Goal: Task Accomplishment & Management: Complete application form

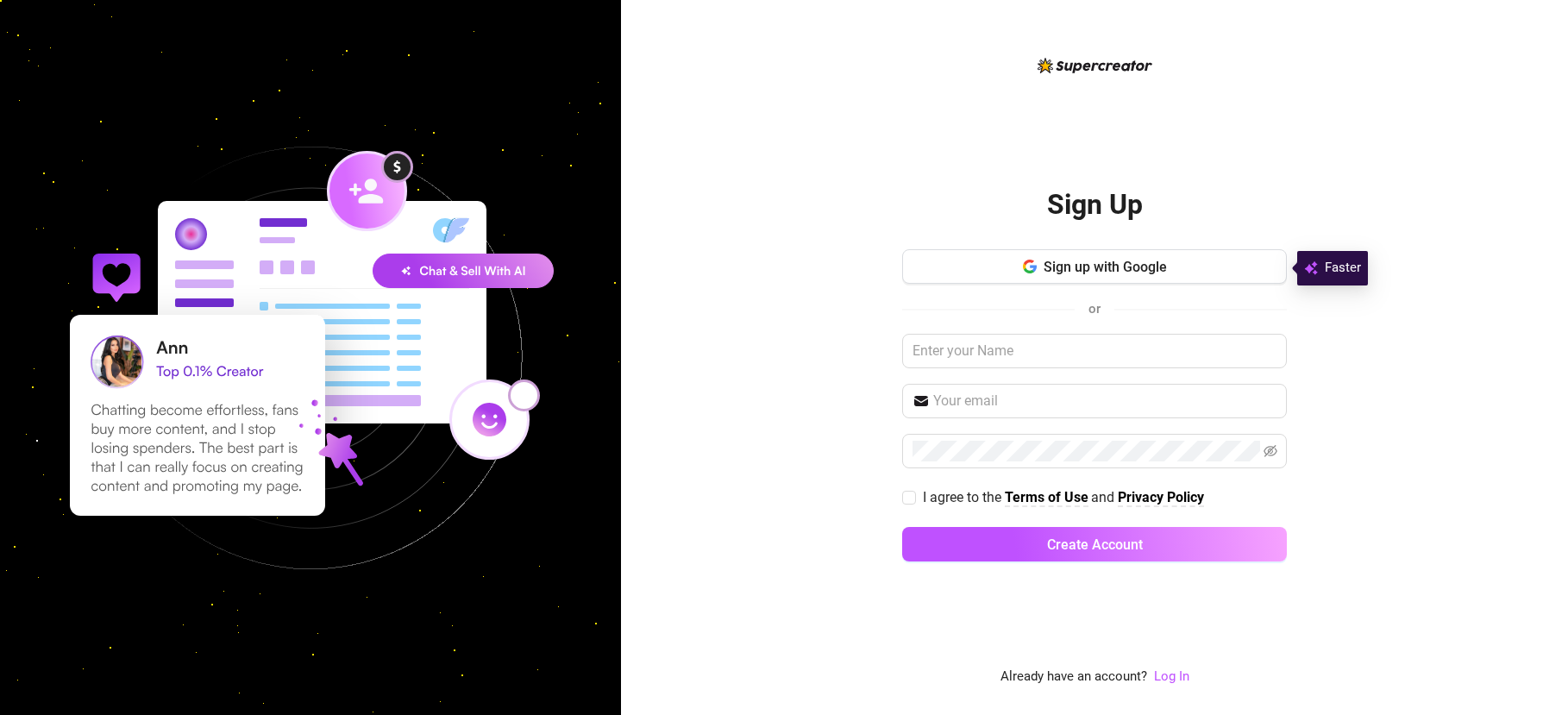
click at [1449, 196] on div "Sign Up Sign up with Google or I agree to the Terms of Use and Privacy Policy C…" at bounding box center [1095, 358] width 947 height 715
click at [907, 491] on input "I agree to the Terms of Use and Privacy Policy" at bounding box center [908, 496] width 12 height 12
checkbox input "true"
click at [1028, 352] on input "text" at bounding box center [1095, 351] width 385 height 34
type input "l"
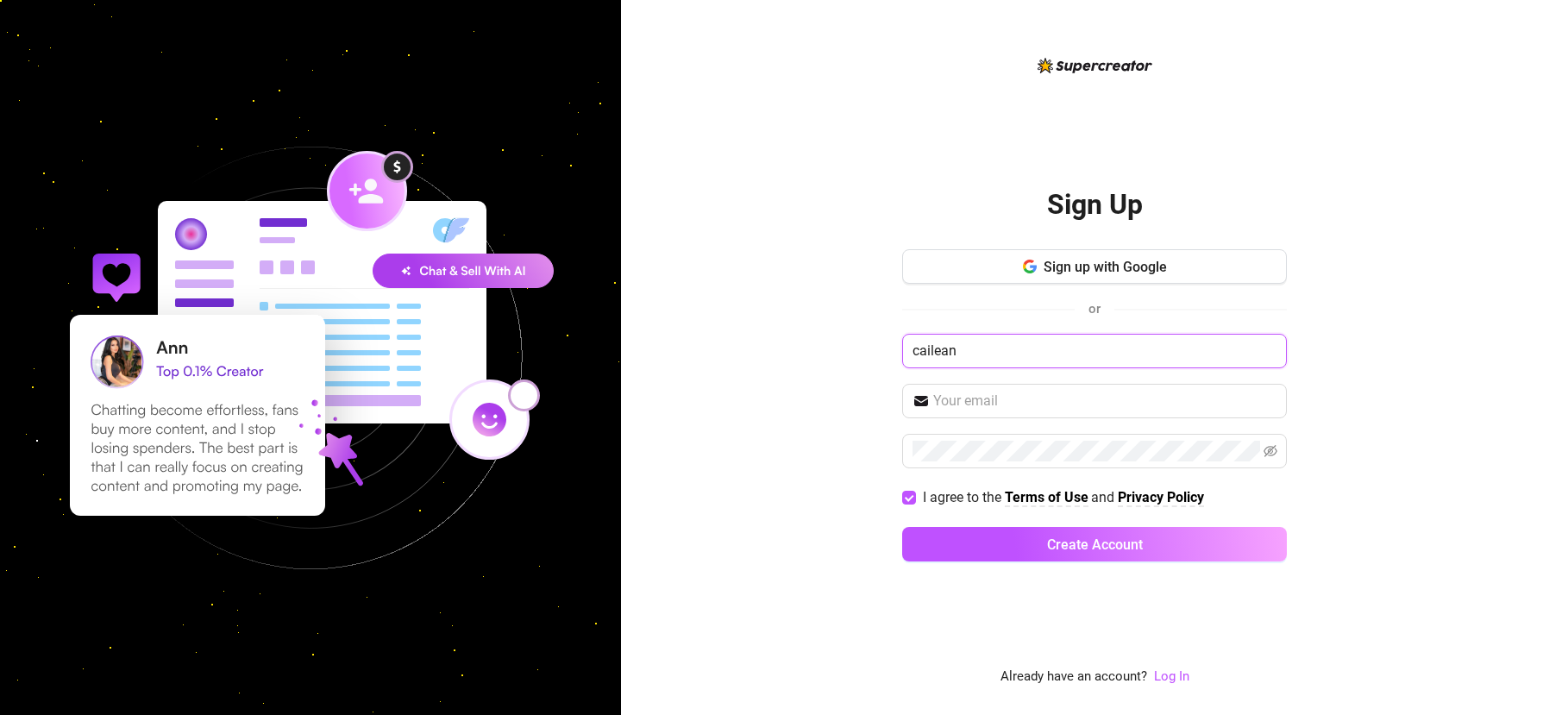
type input "cailea"
type input "[PERSON_NAME]"
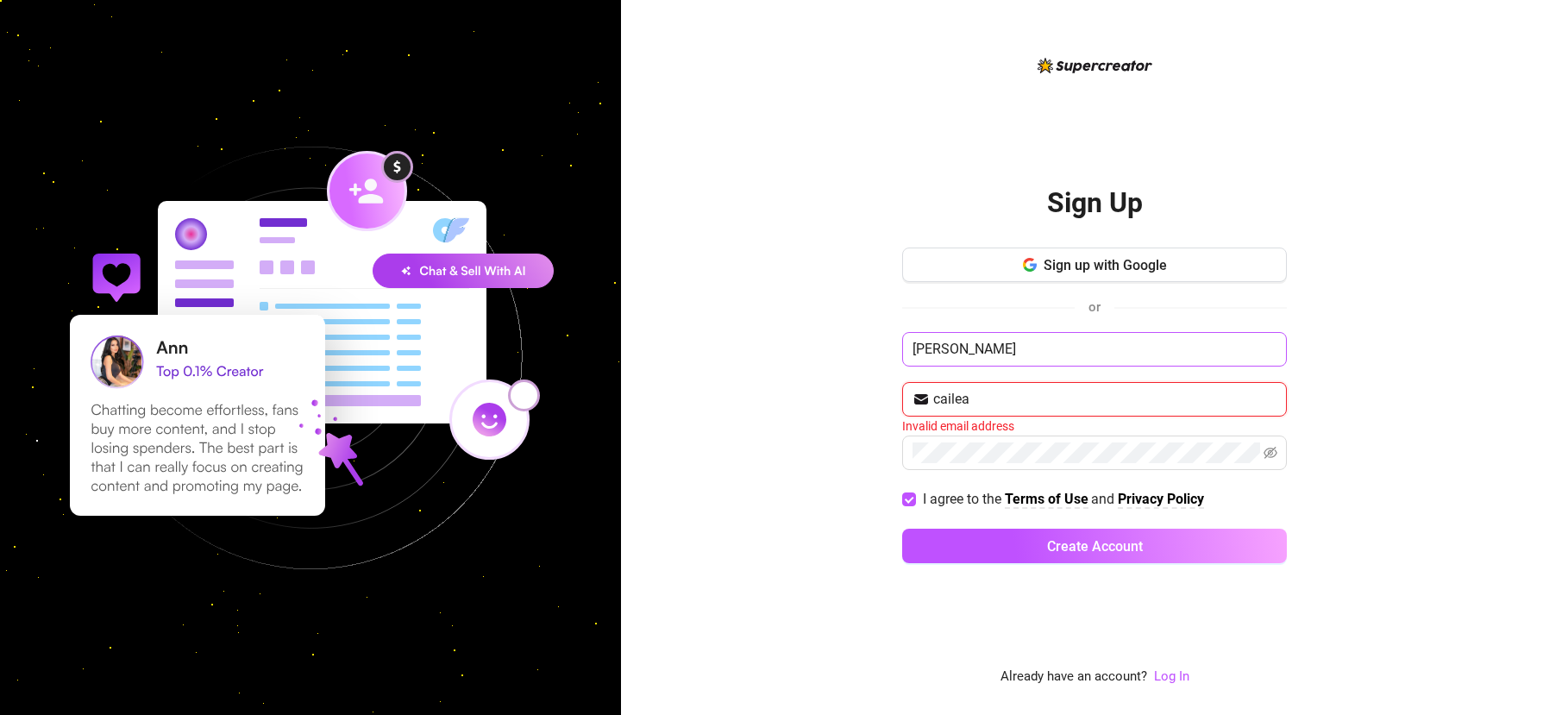
type input "cailean"
drag, startPoint x: 986, startPoint y: 357, endPoint x: 988, endPoint y: 348, distance: 9.2
click at [988, 348] on input "[PERSON_NAME]" at bounding box center [1095, 349] width 385 height 34
click at [974, 404] on input "text" at bounding box center [1104, 399] width 343 height 21
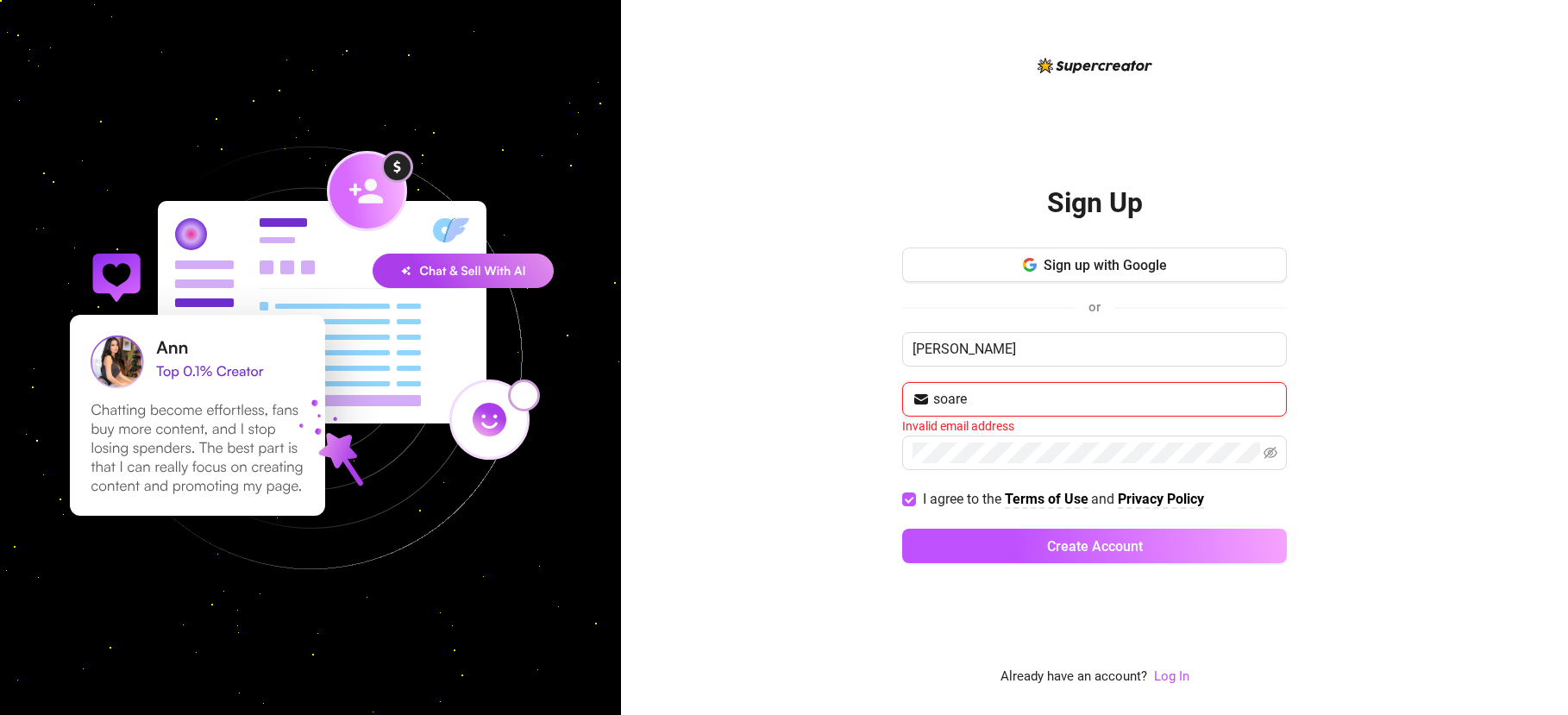
type input "[EMAIL_ADDRESS][DOMAIN_NAME]"
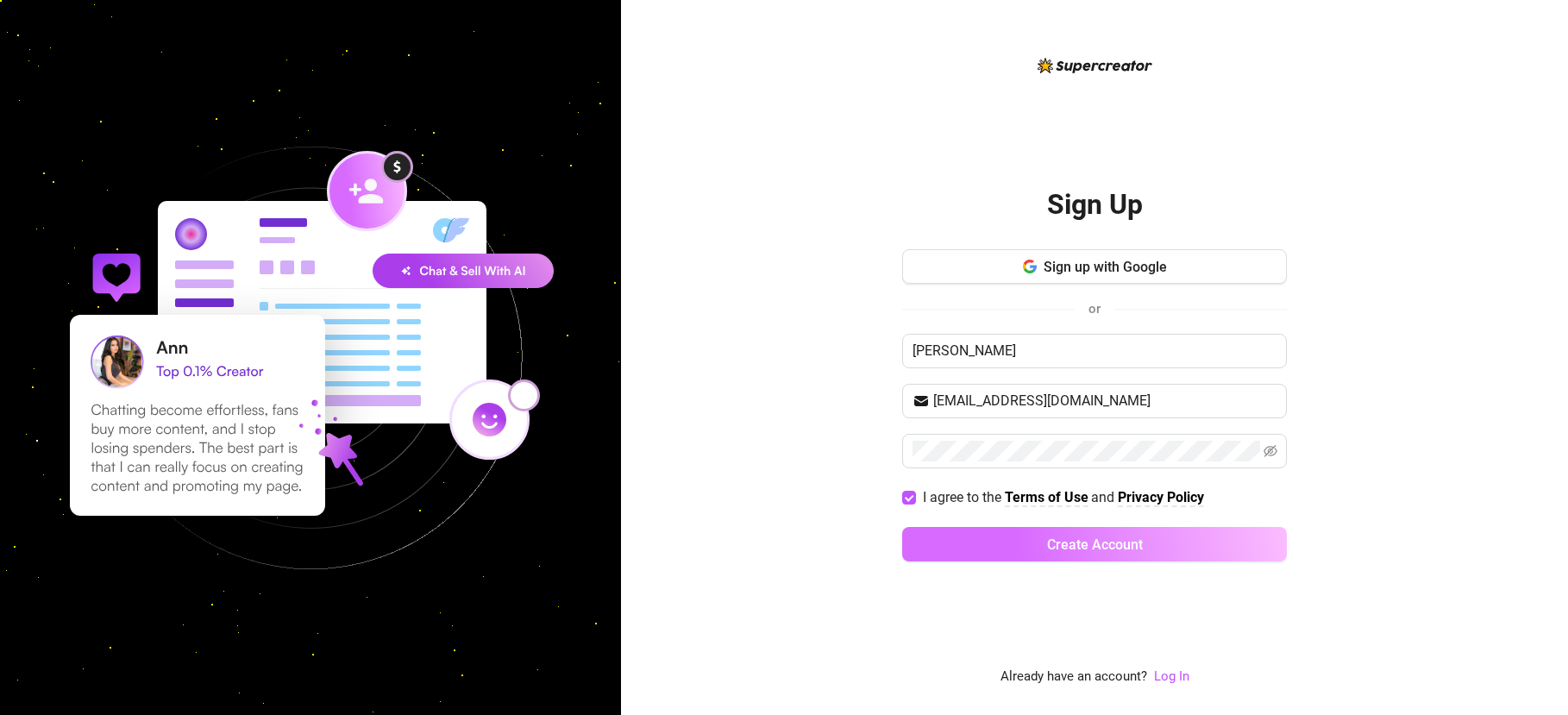
click at [1039, 542] on button "Create Account" at bounding box center [1095, 544] width 385 height 34
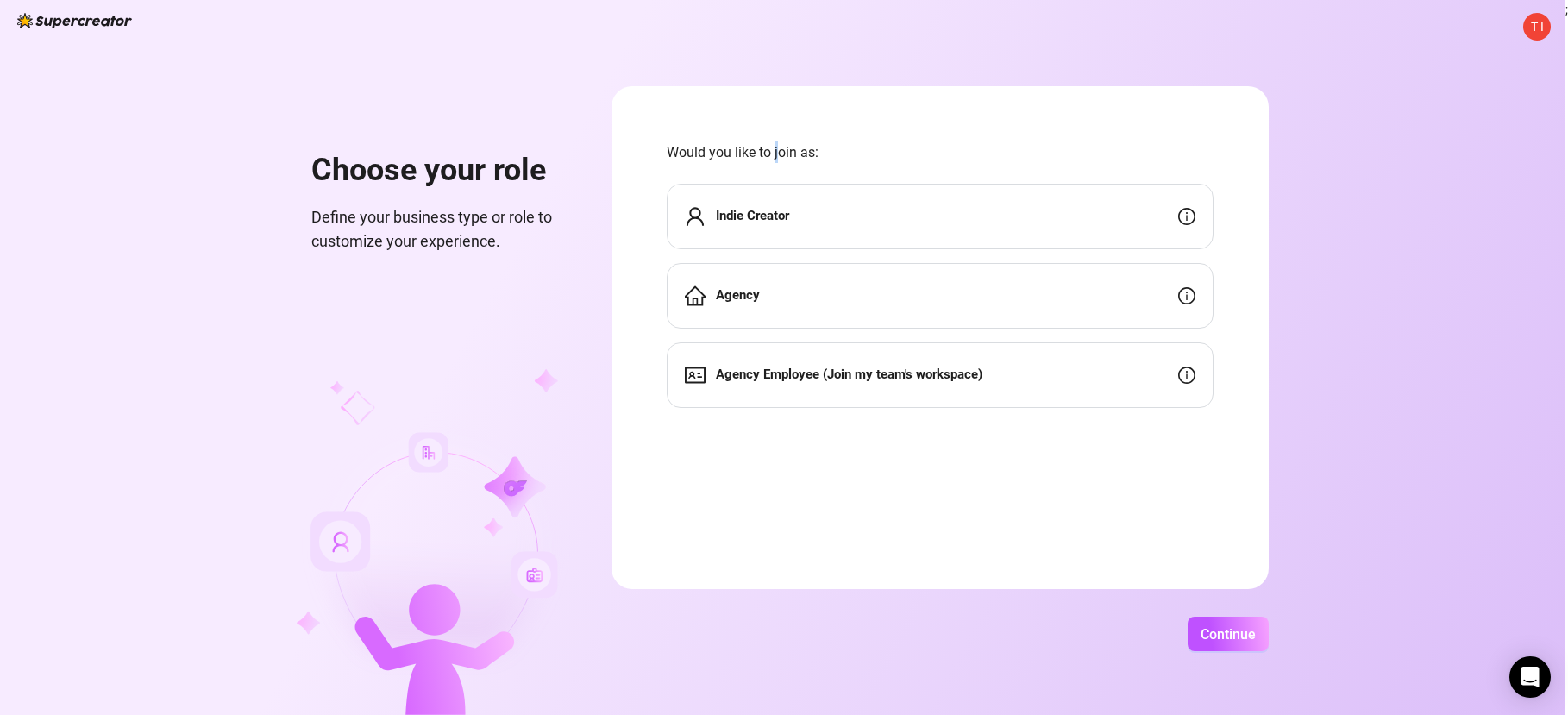
drag, startPoint x: 788, startPoint y: 154, endPoint x: 775, endPoint y: 149, distance: 13.9
click at [775, 149] on span "Would you like to join as:" at bounding box center [940, 152] width 547 height 22
click at [796, 150] on span "Would you like to join as:" at bounding box center [940, 152] width 547 height 22
click at [786, 223] on strong "Indie Creator" at bounding box center [752, 215] width 73 height 15
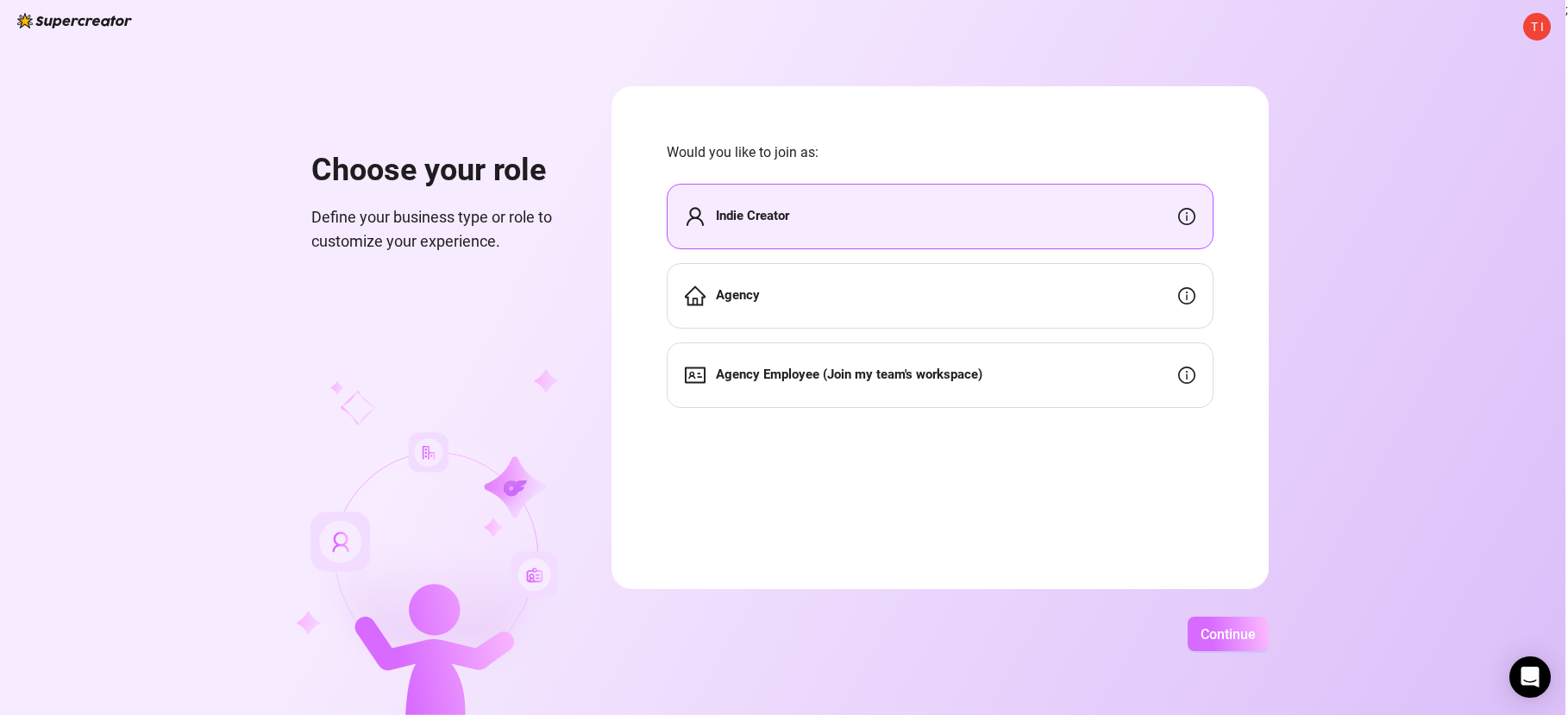
click at [1244, 633] on span "Continue" at bounding box center [1228, 634] width 55 height 16
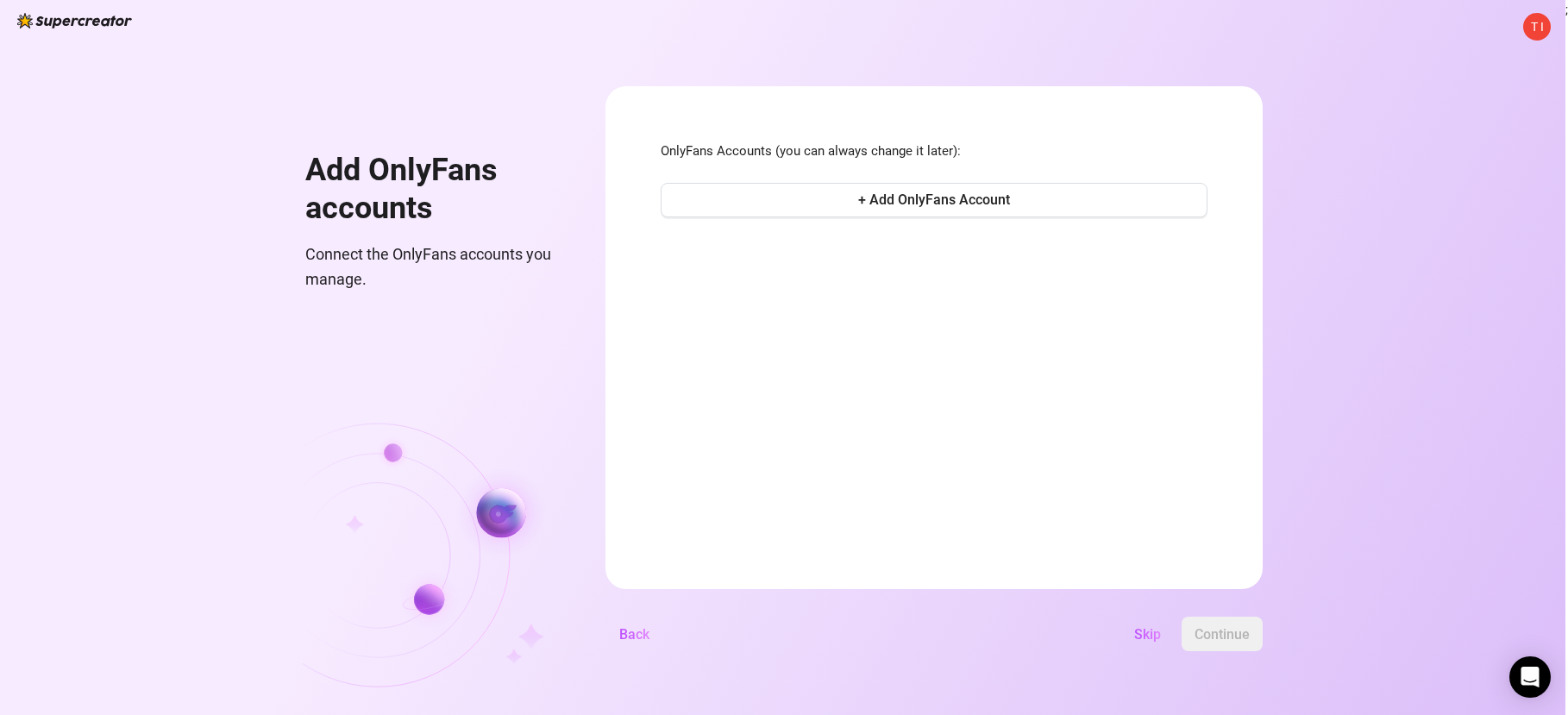
drag, startPoint x: 940, startPoint y: 200, endPoint x: 881, endPoint y: 158, distance: 72.4
drag, startPoint x: 881, startPoint y: 158, endPoint x: 872, endPoint y: 156, distance: 9.2
click at [872, 156] on span "OnlyFans Accounts (you can always change it later):" at bounding box center [934, 151] width 547 height 21
click at [943, 209] on button "+ Add OnlyFans Account" at bounding box center [934, 200] width 547 height 34
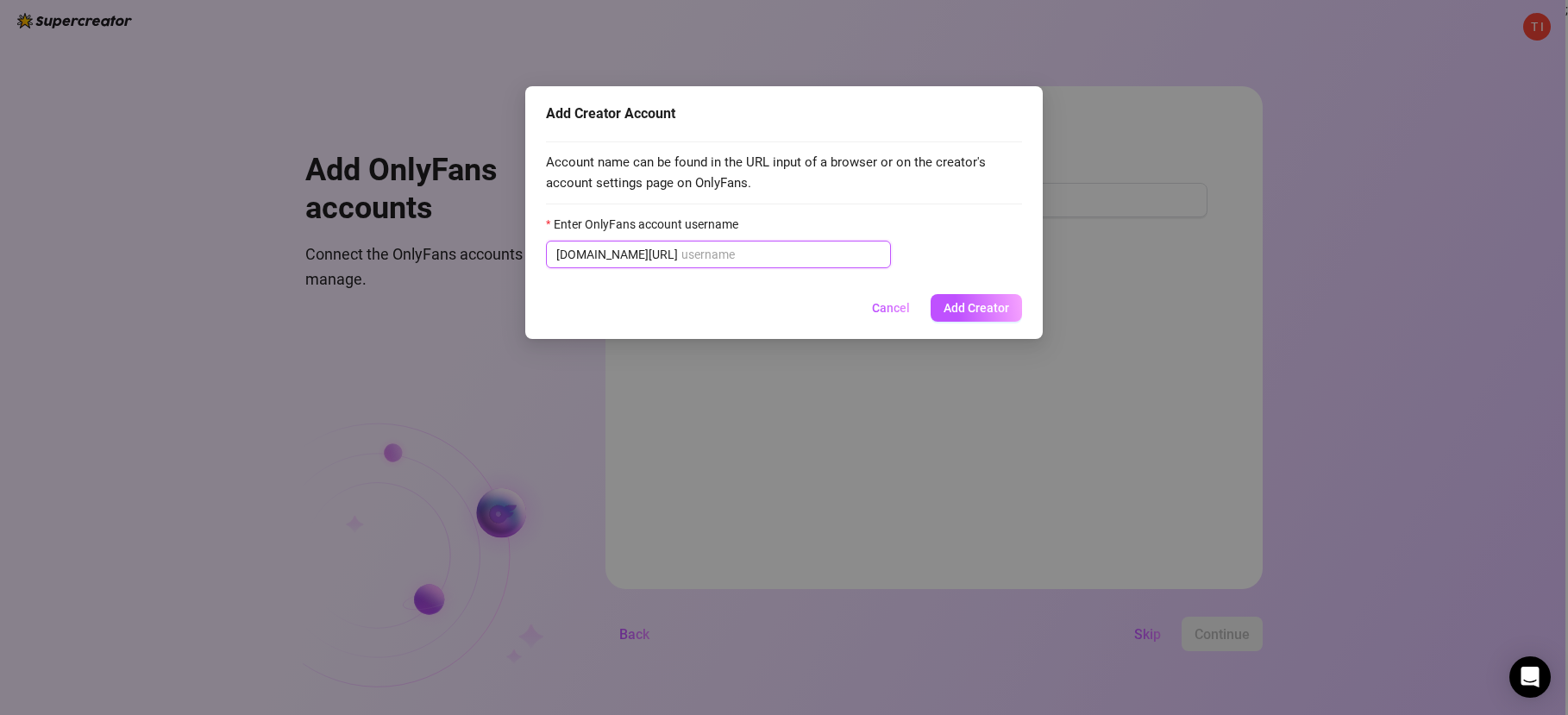
click at [684, 253] on input "Enter OnlyFans account username" at bounding box center [781, 254] width 199 height 19
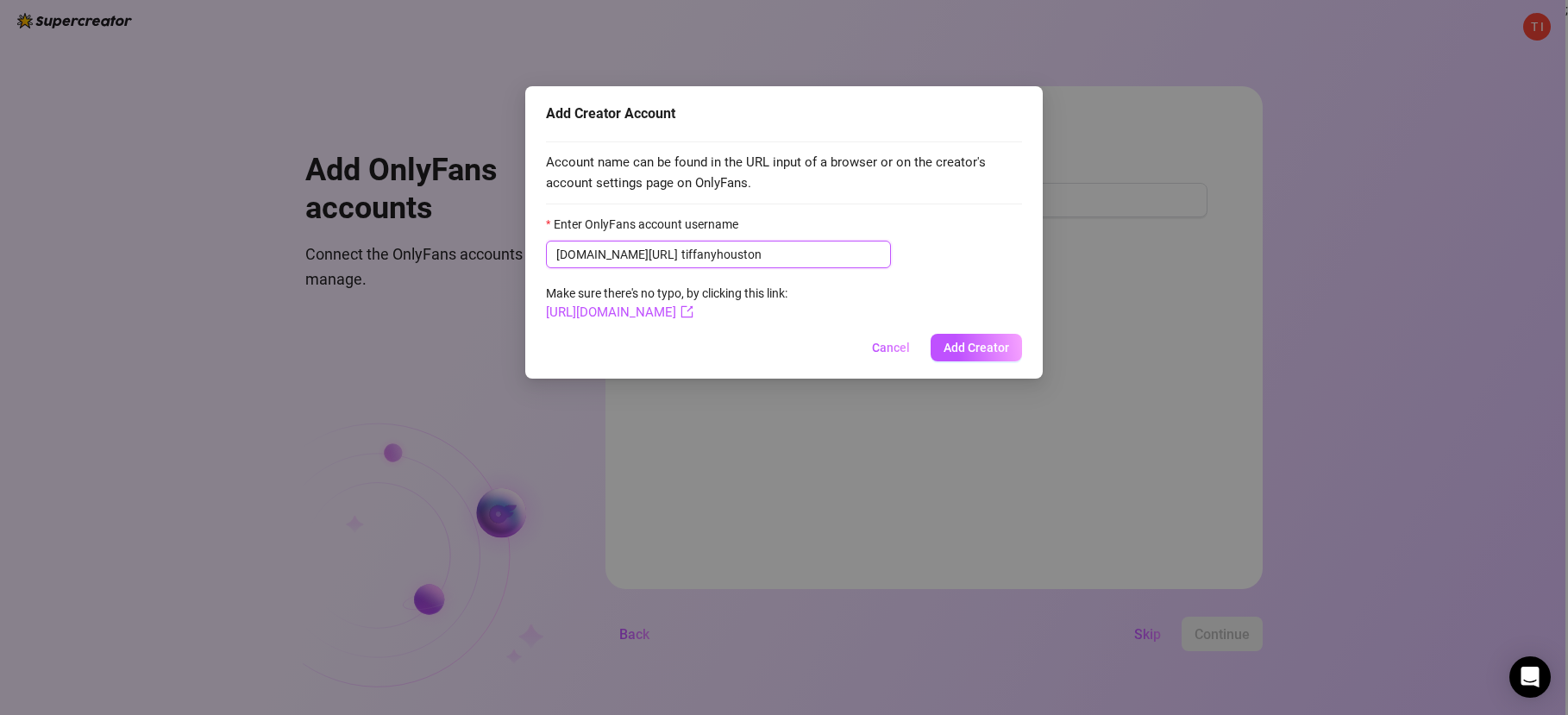
drag, startPoint x: 671, startPoint y: 251, endPoint x: 818, endPoint y: 251, distance: 147.0
click at [818, 251] on input "tiffanyhouston" at bounding box center [781, 254] width 199 height 19
type input "tiffanyprofile"
click at [983, 347] on span "Add Creator" at bounding box center [976, 347] width 65 height 14
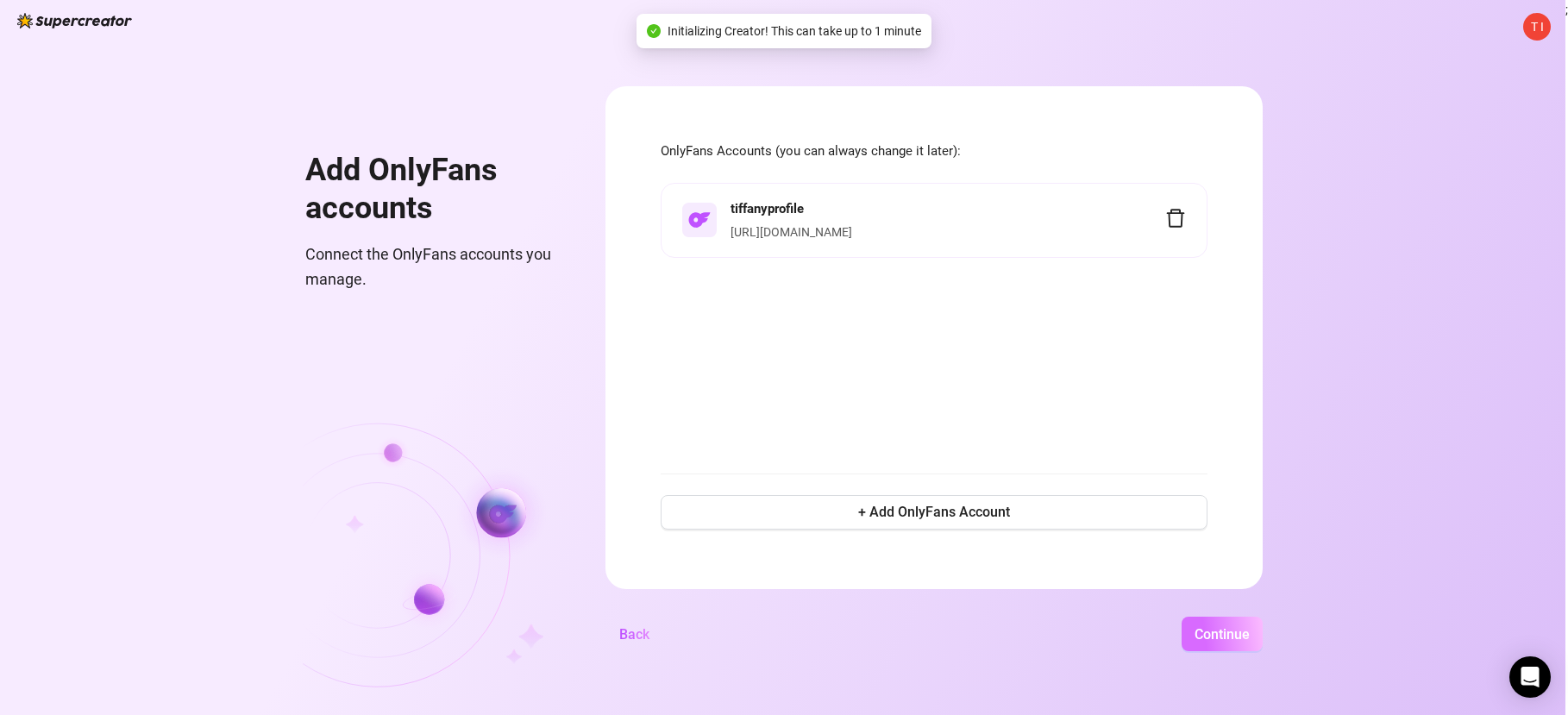
click at [1232, 629] on span "Continue" at bounding box center [1222, 634] width 55 height 16
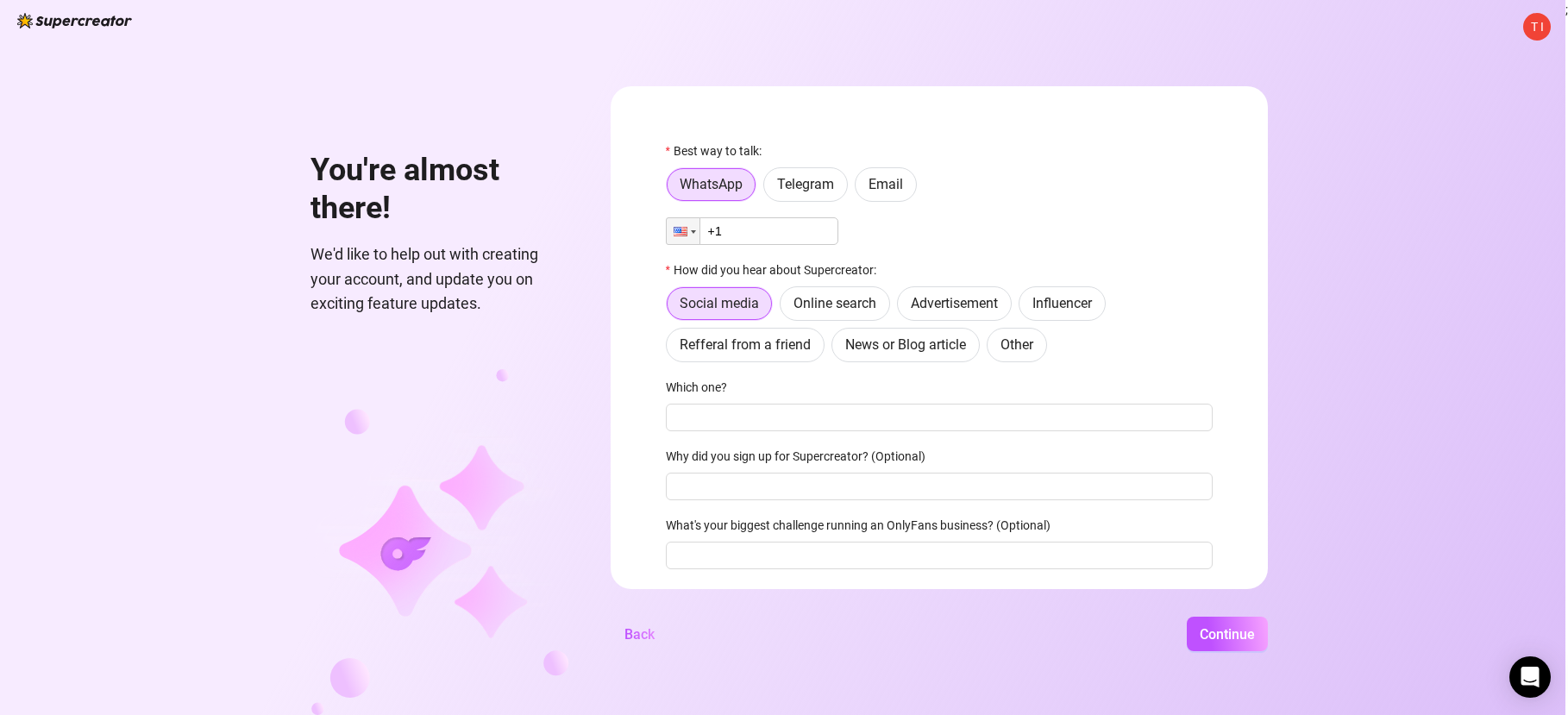
drag, startPoint x: 882, startPoint y: 129, endPoint x: 855, endPoint y: 126, distance: 27.2
drag, startPoint x: 855, startPoint y: 126, endPoint x: 834, endPoint y: 126, distance: 21.0
click at [834, 126] on form "Best way to talk: WhatsApp Telegram Email Phone +1 How did you hear about Super…" at bounding box center [940, 337] width 657 height 502
click at [817, 129] on form "Best way to talk: WhatsApp Telegram Email Phone +1 How did you hear about Super…" at bounding box center [940, 337] width 657 height 502
drag, startPoint x: 733, startPoint y: 271, endPoint x: 688, endPoint y: 234, distance: 58.3
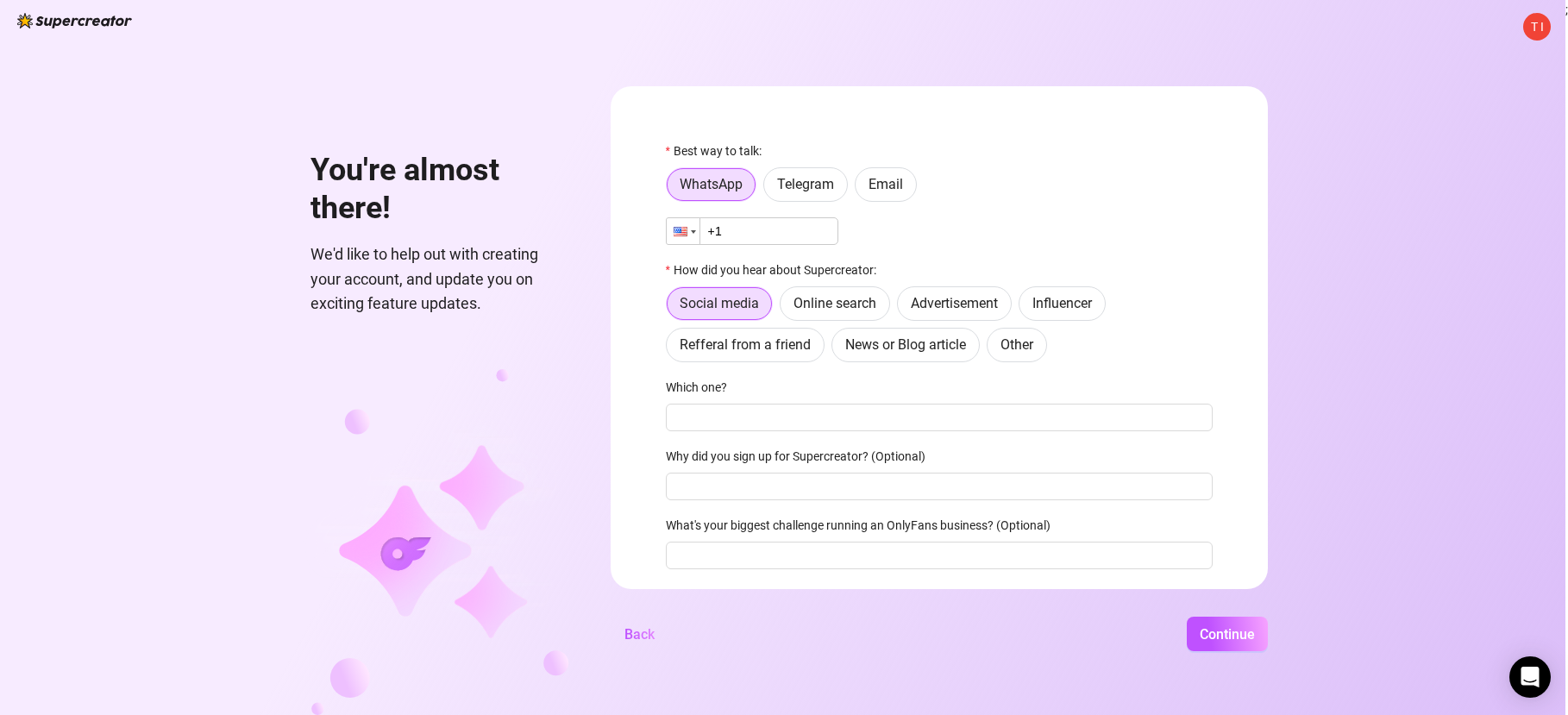
click at [688, 234] on div at bounding box center [683, 231] width 33 height 26
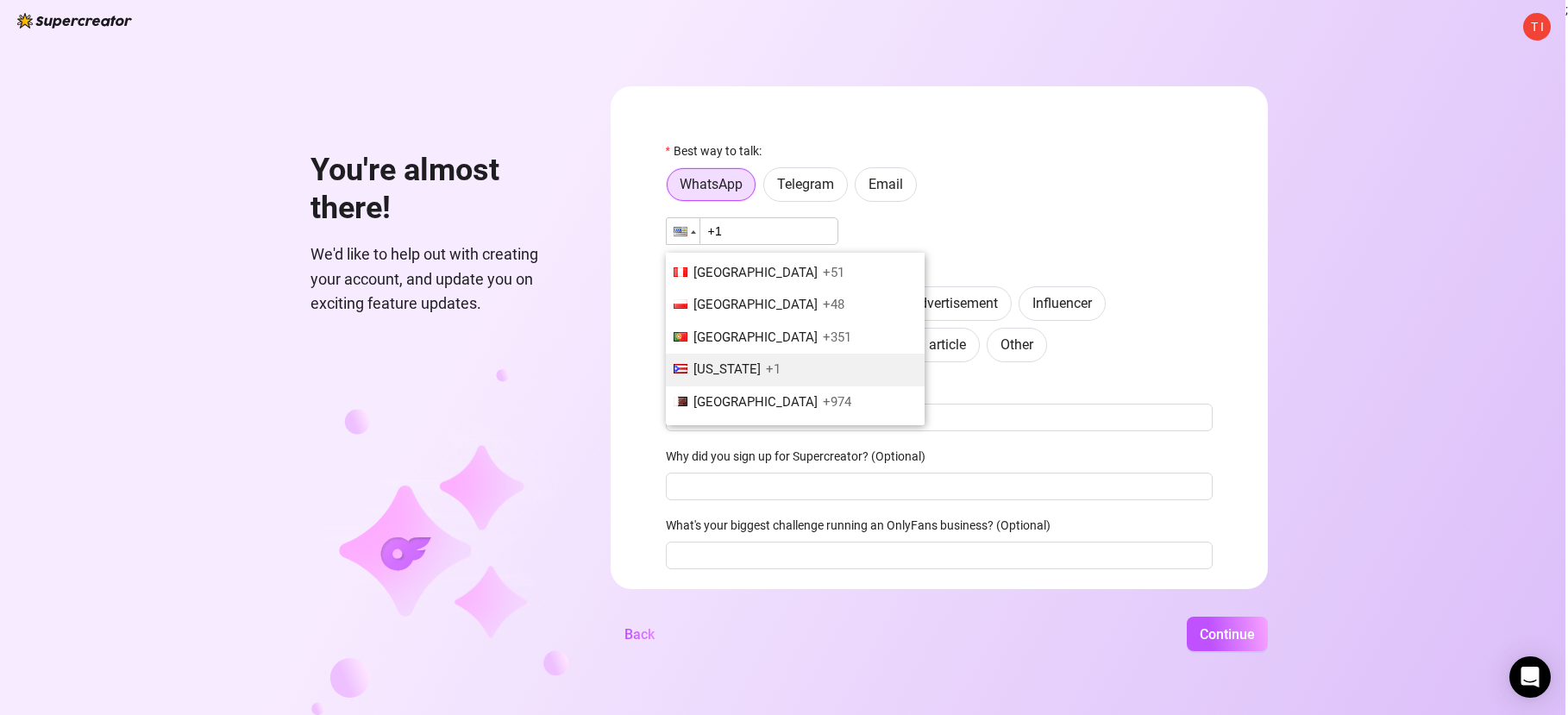
scroll to position [5089, 0]
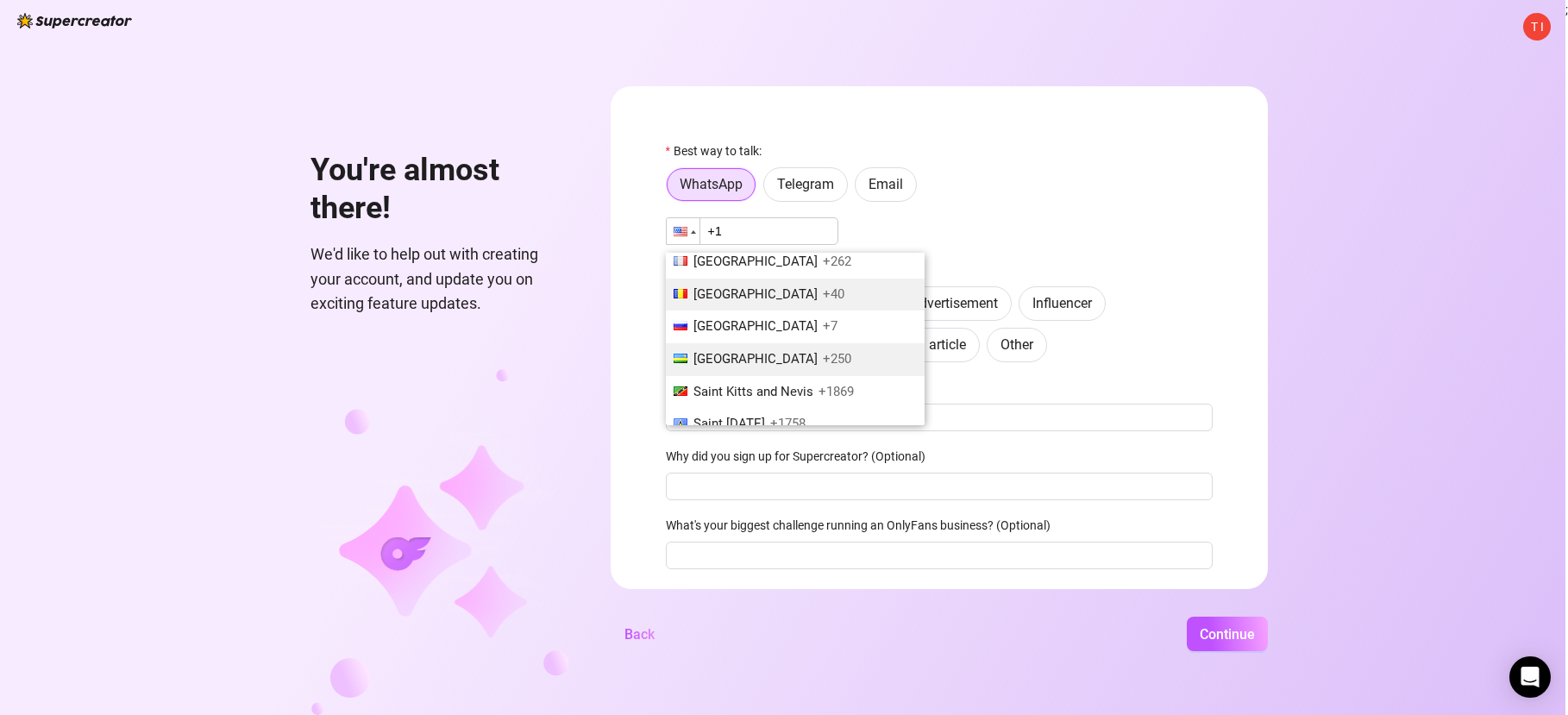
click at [823, 286] on span "+40" at bounding box center [834, 293] width 22 height 15
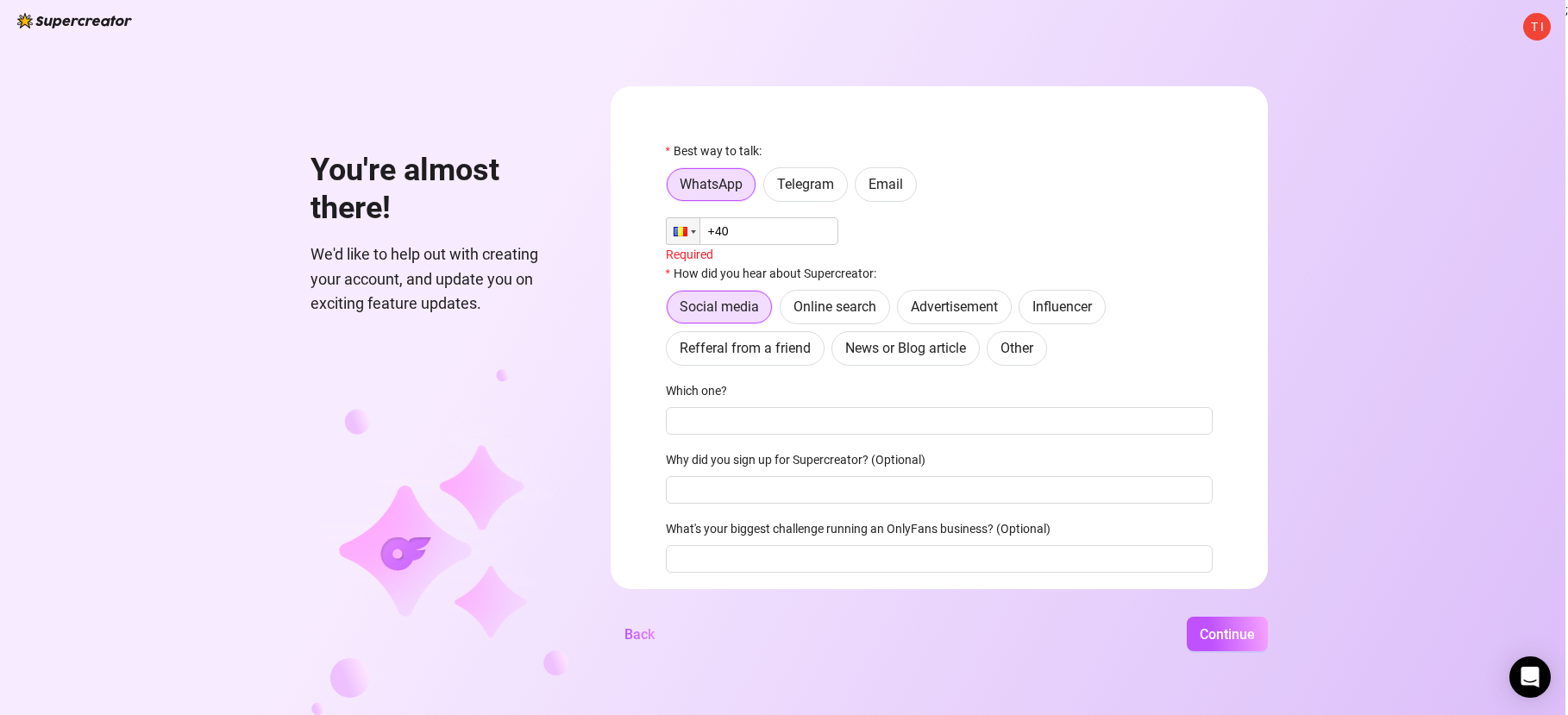
click at [772, 223] on input "+40" at bounding box center [751, 231] width 173 height 27
drag, startPoint x: 769, startPoint y: 228, endPoint x: 755, endPoint y: 230, distance: 14.1
click at [755, 230] on input "+40" at bounding box center [751, 231] width 173 height 27
type input "[PHONE_NUMBER]"
click at [753, 271] on label "How did you hear about Supercreator:" at bounding box center [776, 270] width 222 height 19
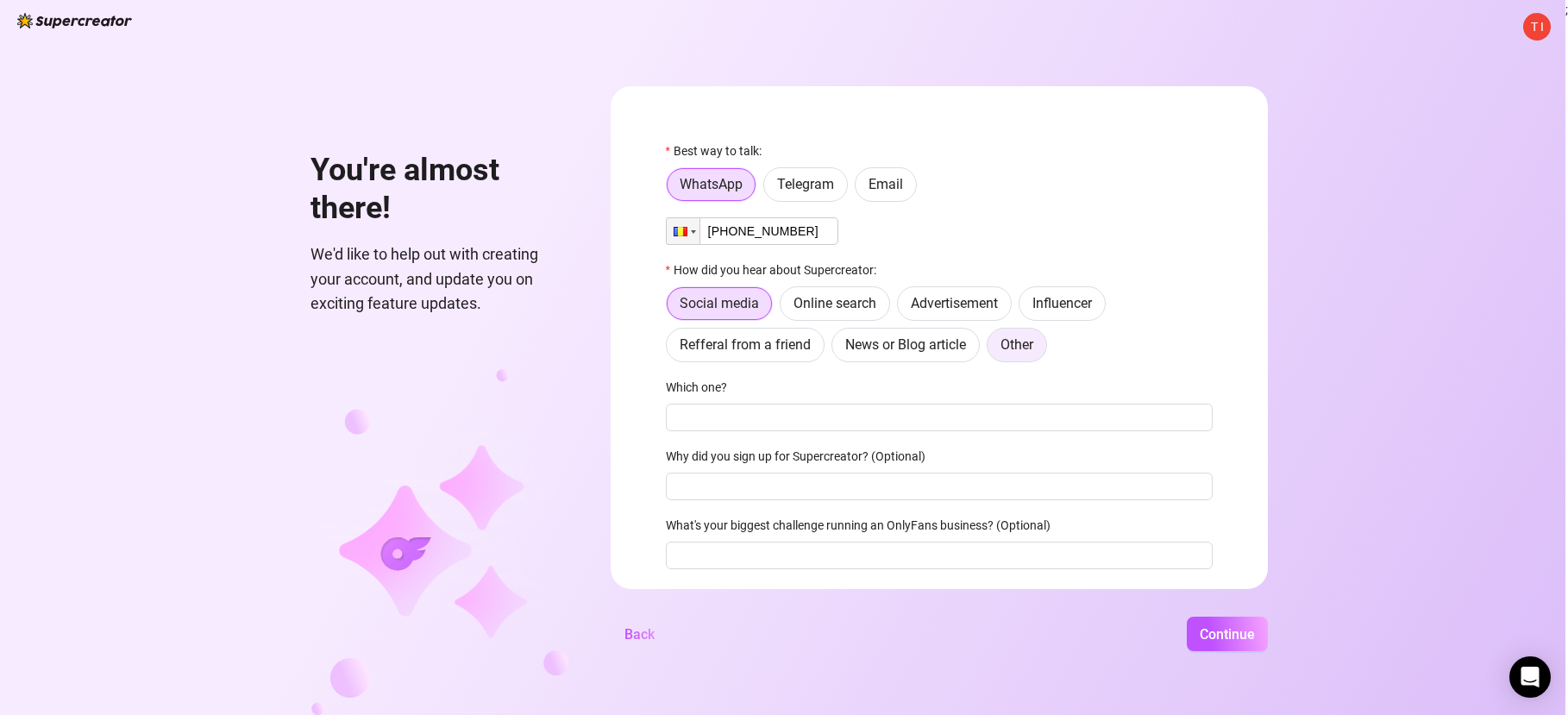
click at [1015, 344] on span "Other" at bounding box center [1017, 345] width 33 height 16
click at [992, 349] on input "Other" at bounding box center [992, 349] width 0 height 0
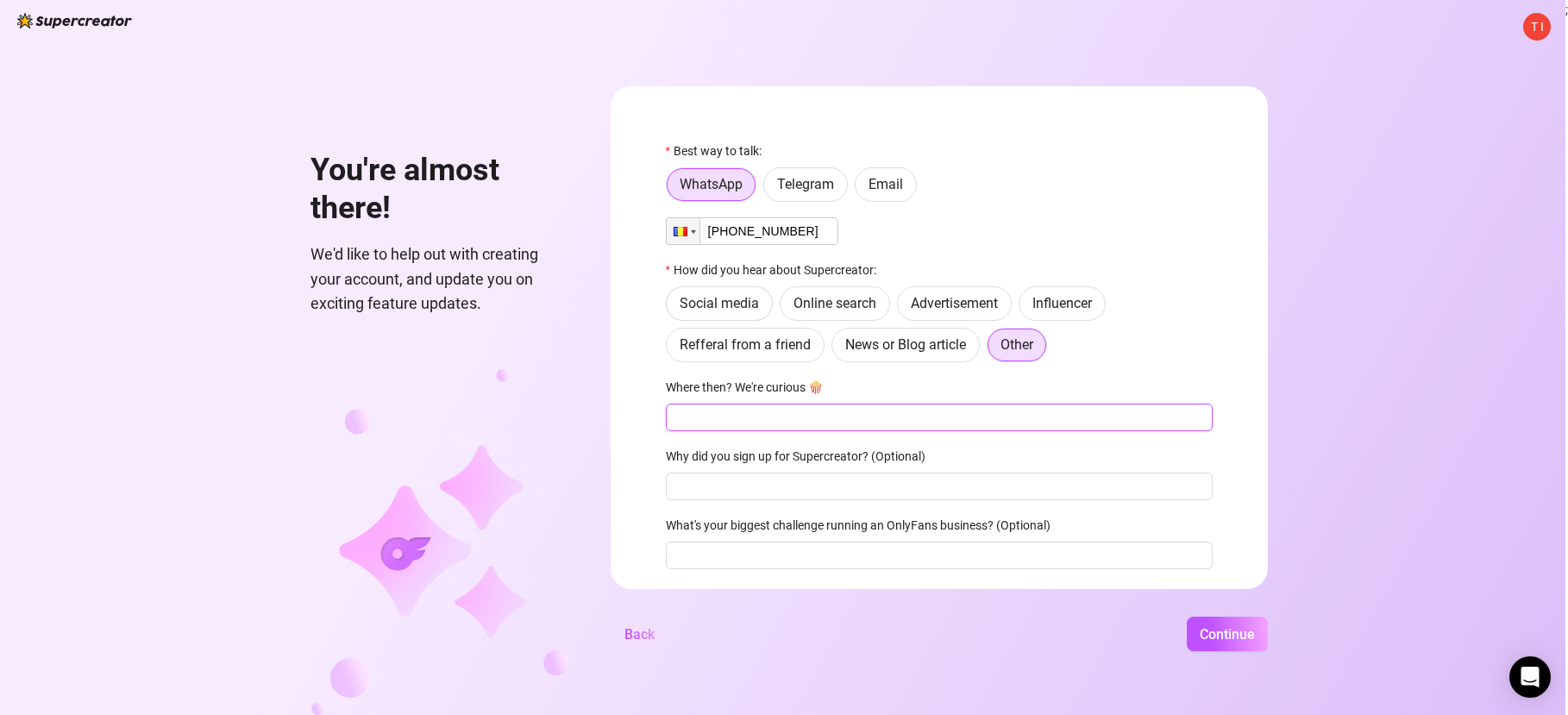
click at [808, 421] on input "Where then? We're curious 🍿" at bounding box center [939, 417] width 547 height 27
type input "Chat GPT"
click at [790, 486] on input "Why did you sign up for Supercreator? (Optional)" at bounding box center [939, 486] width 547 height 27
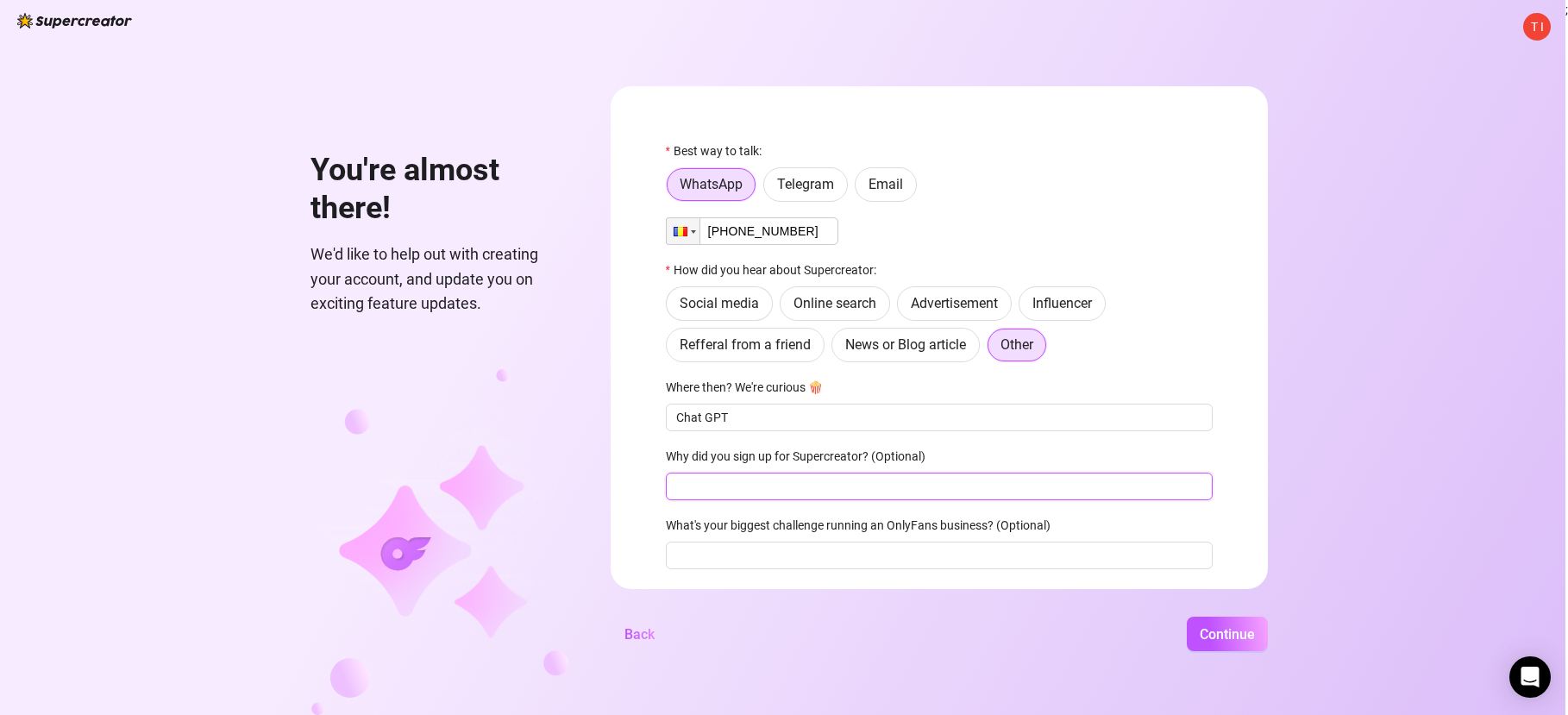
click at [790, 486] on input "Why did you sign up for Supercreator? (Optional)" at bounding box center [939, 486] width 547 height 27
type input "To test if is better than chatgpt"
drag, startPoint x: 817, startPoint y: 554, endPoint x: 801, endPoint y: 554, distance: 16.0
drag, startPoint x: 801, startPoint y: 554, endPoint x: 792, endPoint y: 555, distance: 9.1
click at [782, 555] on input "What's your biggest challenge running an OnlyFans business? (Optional)" at bounding box center [939, 555] width 547 height 27
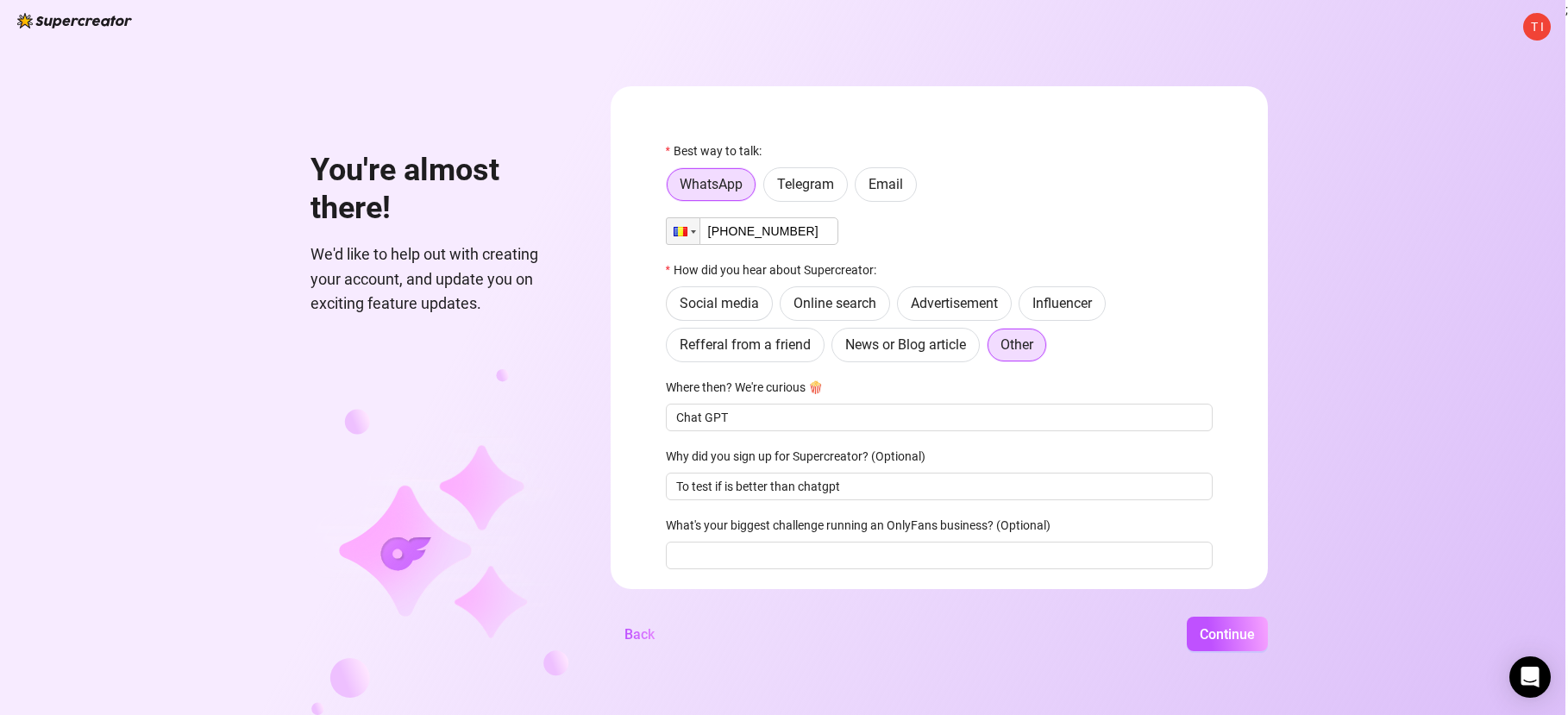
drag, startPoint x: 771, startPoint y: 520, endPoint x: 755, endPoint y: 525, distance: 16.8
click at [755, 525] on label "What's your biggest challenge running an OnlyFans business? (Optional)" at bounding box center [863, 525] width 396 height 19
click at [755, 541] on input "What's your biggest challenge running an OnlyFans business? (Optional)" at bounding box center [939, 555] width 547 height 27
click at [753, 525] on label "What's your biggest challenge running an OnlyFans business? (Optional)" at bounding box center [863, 525] width 396 height 19
click at [753, 541] on input "What's your biggest challenge running an OnlyFans business? (Optional)" at bounding box center [939, 555] width 547 height 27
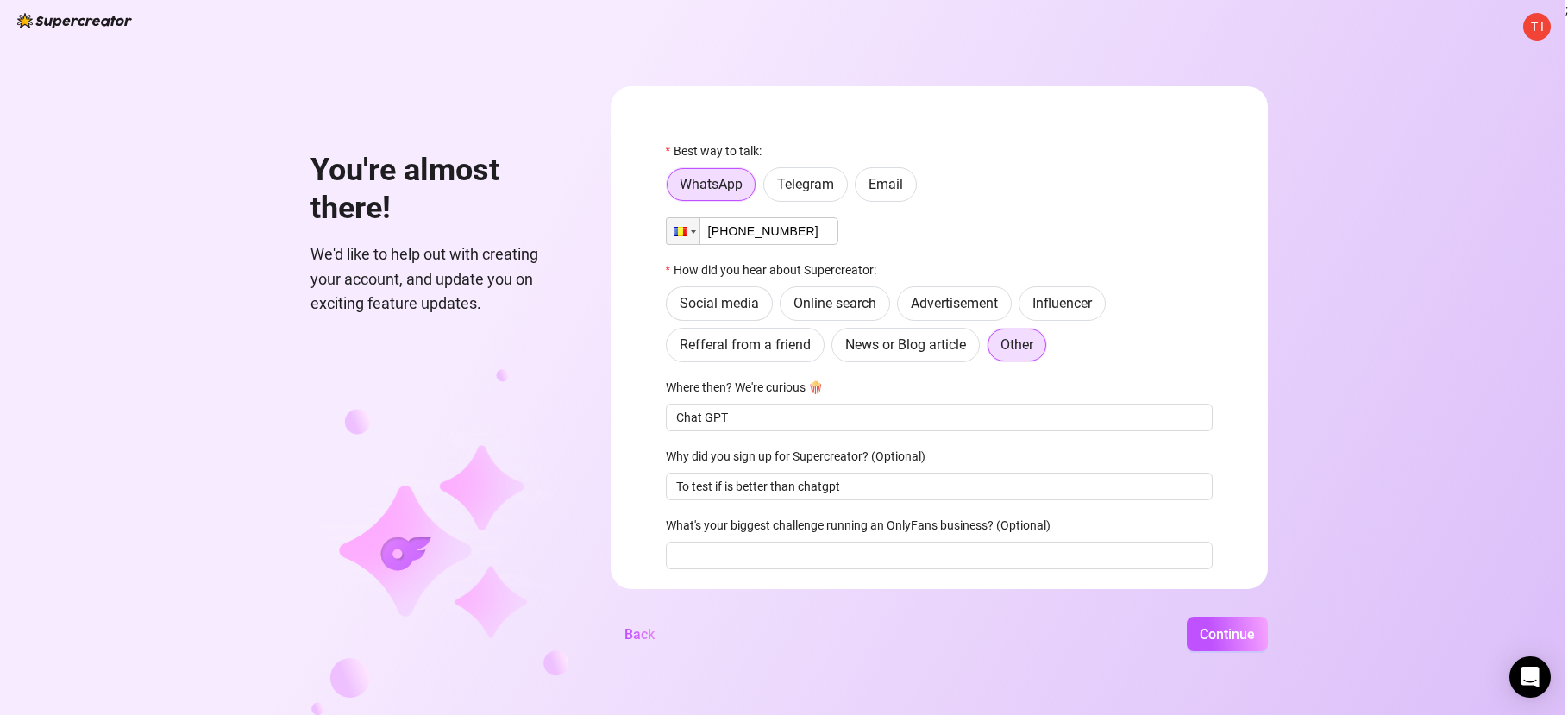
click at [753, 525] on label "What's your biggest challenge running an OnlyFans business? (Optional)" at bounding box center [863, 525] width 396 height 19
click at [753, 541] on input "What's your biggest challenge running an OnlyFans business? (Optional)" at bounding box center [939, 555] width 547 height 27
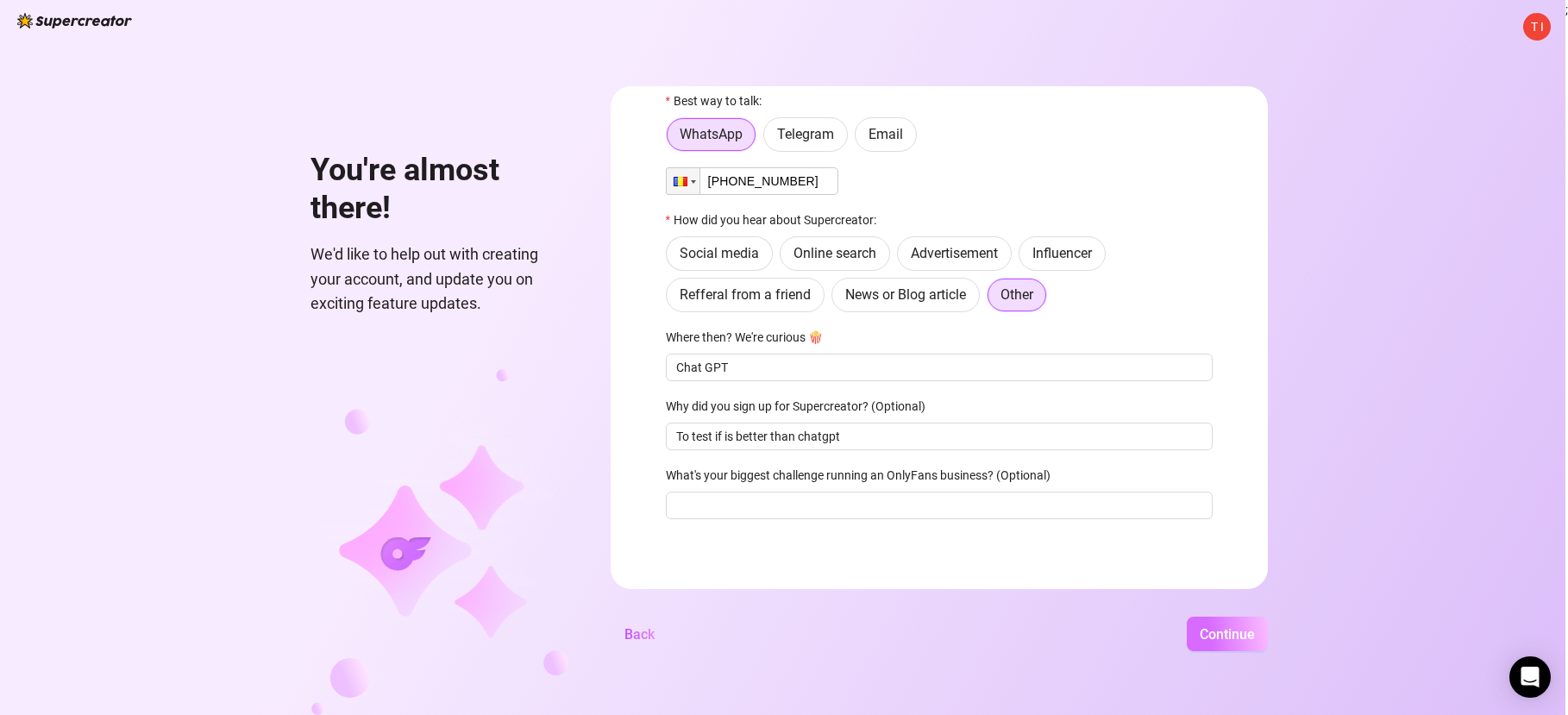
click at [1245, 641] on span "Continue" at bounding box center [1227, 634] width 55 height 16
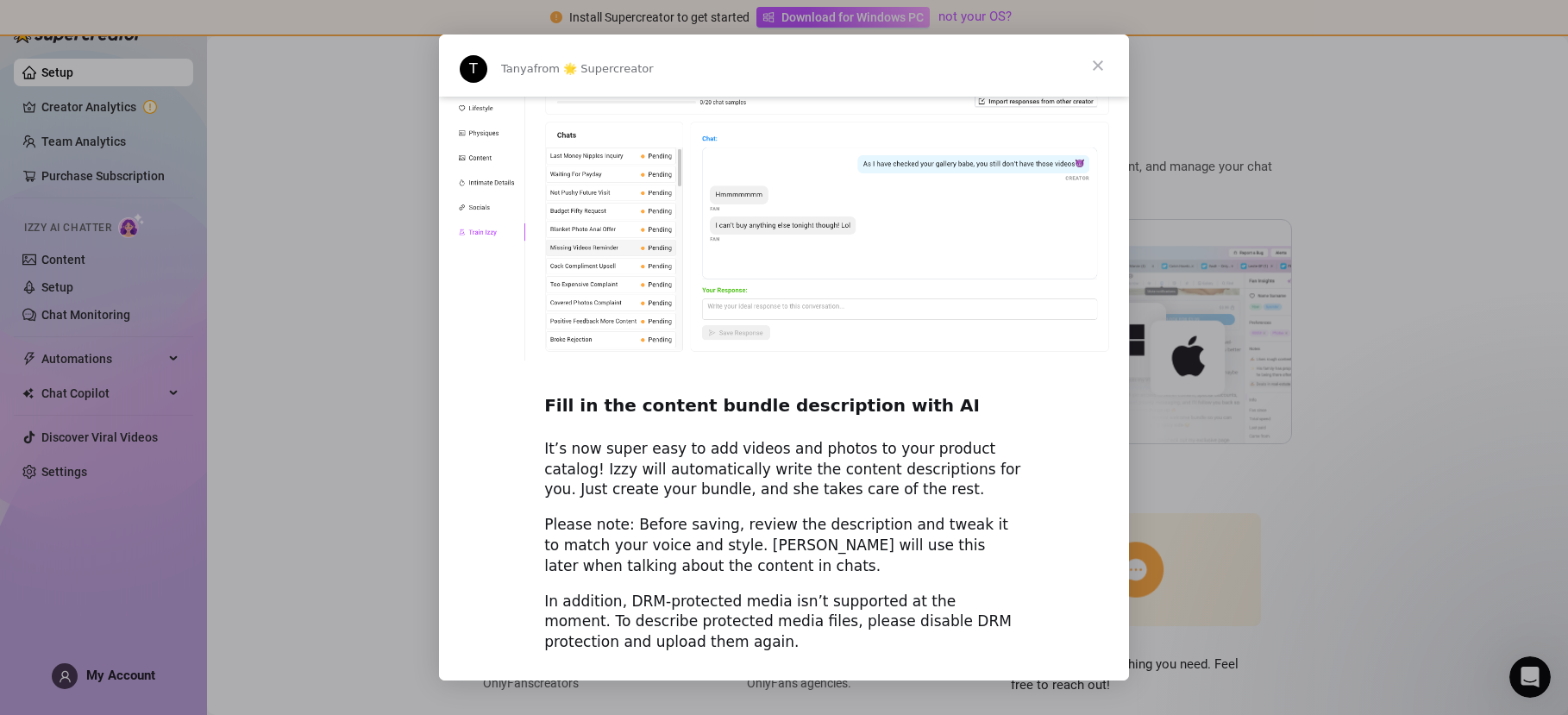
scroll to position [2290, 0]
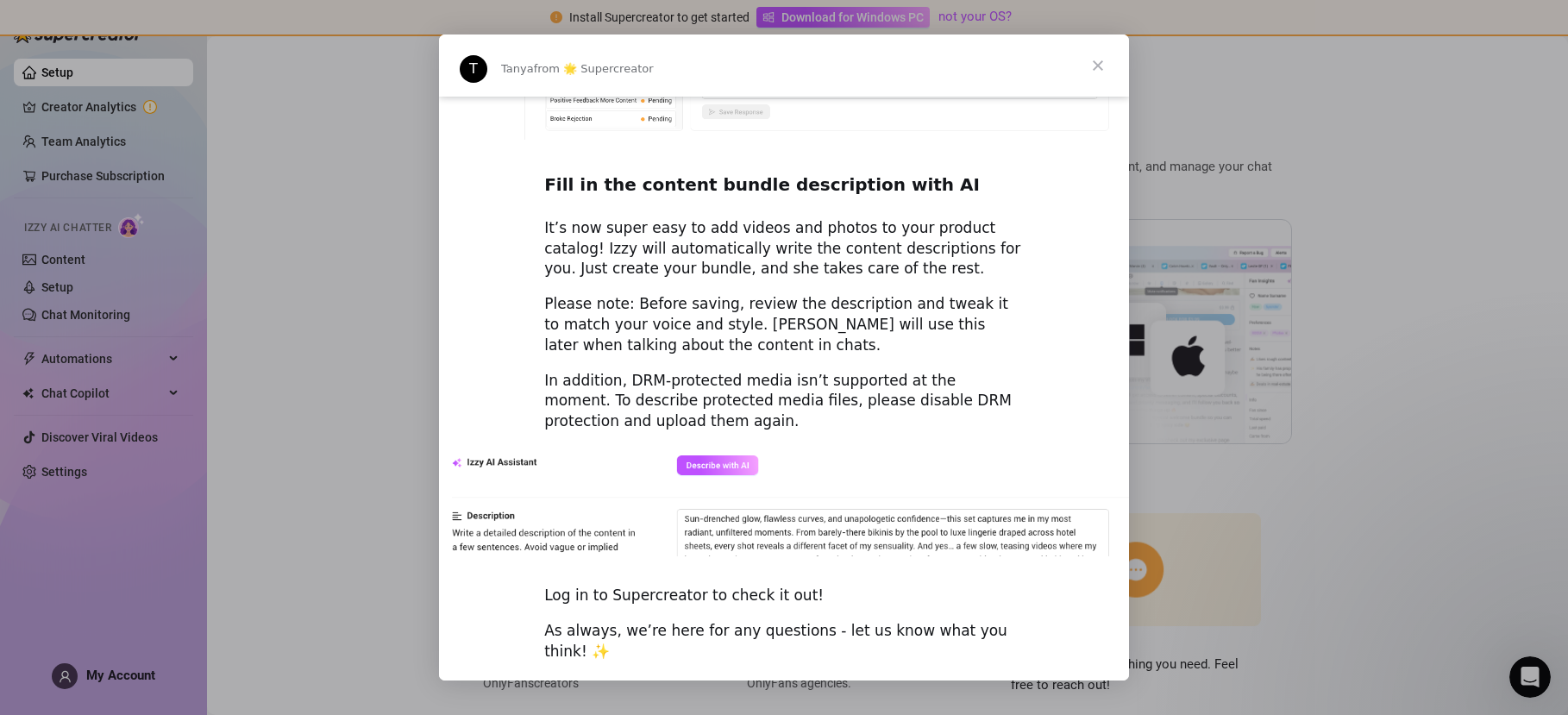
click at [1096, 72] on span "Close" at bounding box center [1098, 65] width 62 height 62
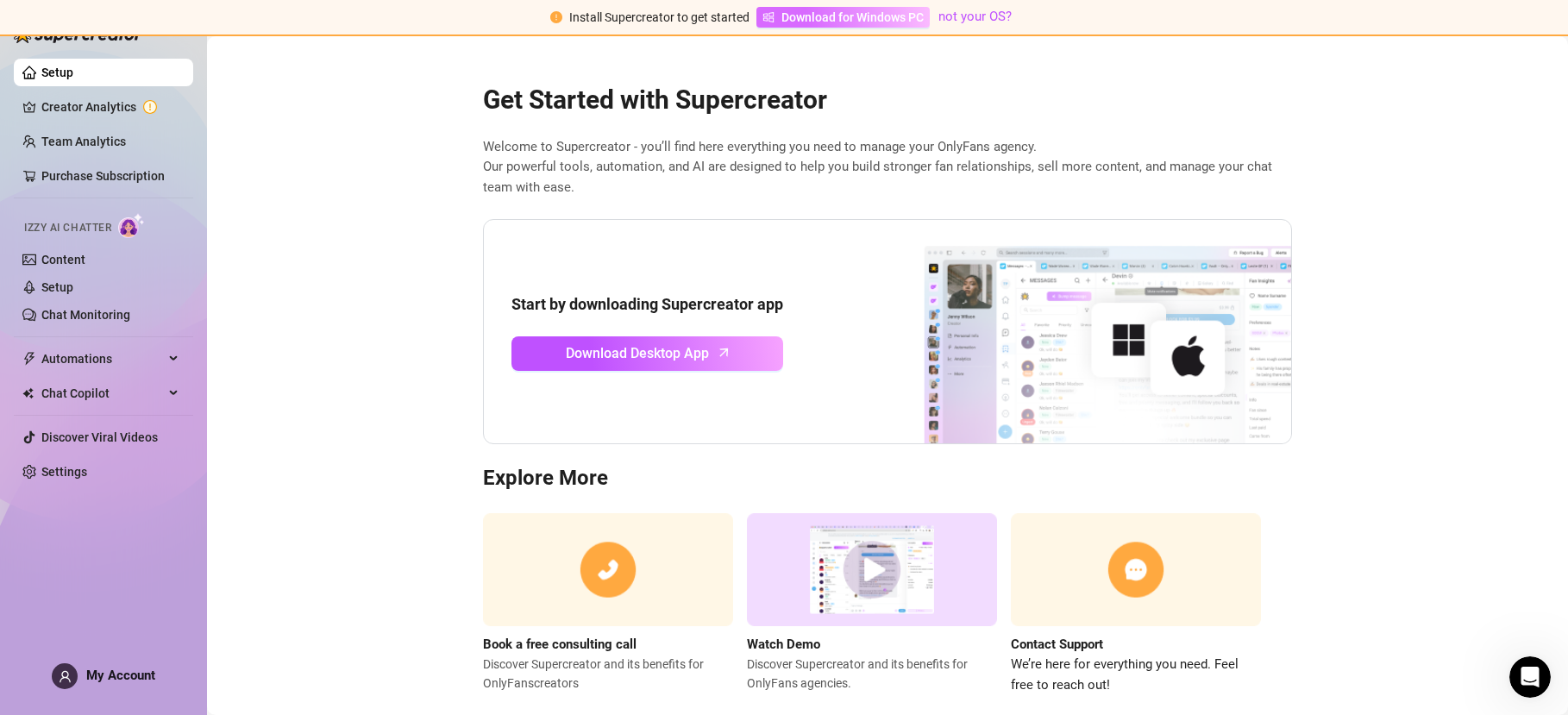
click at [884, 14] on span "Download for Windows PC" at bounding box center [852, 17] width 142 height 19
click at [1086, 66] on div "Get Started with Supercreator Welcome to Supercreator - you’ll find here everyt…" at bounding box center [887, 379] width 837 height 634
drag, startPoint x: 1338, startPoint y: 80, endPoint x: 1305, endPoint y: 72, distance: 34.0
click at [1305, 72] on main "Get Started with Supercreator Welcome to Supercreator - you’ll find here everyt…" at bounding box center [887, 392] width 1361 height 711
drag, startPoint x: 1410, startPoint y: 216, endPoint x: 1361, endPoint y: 185, distance: 58.0
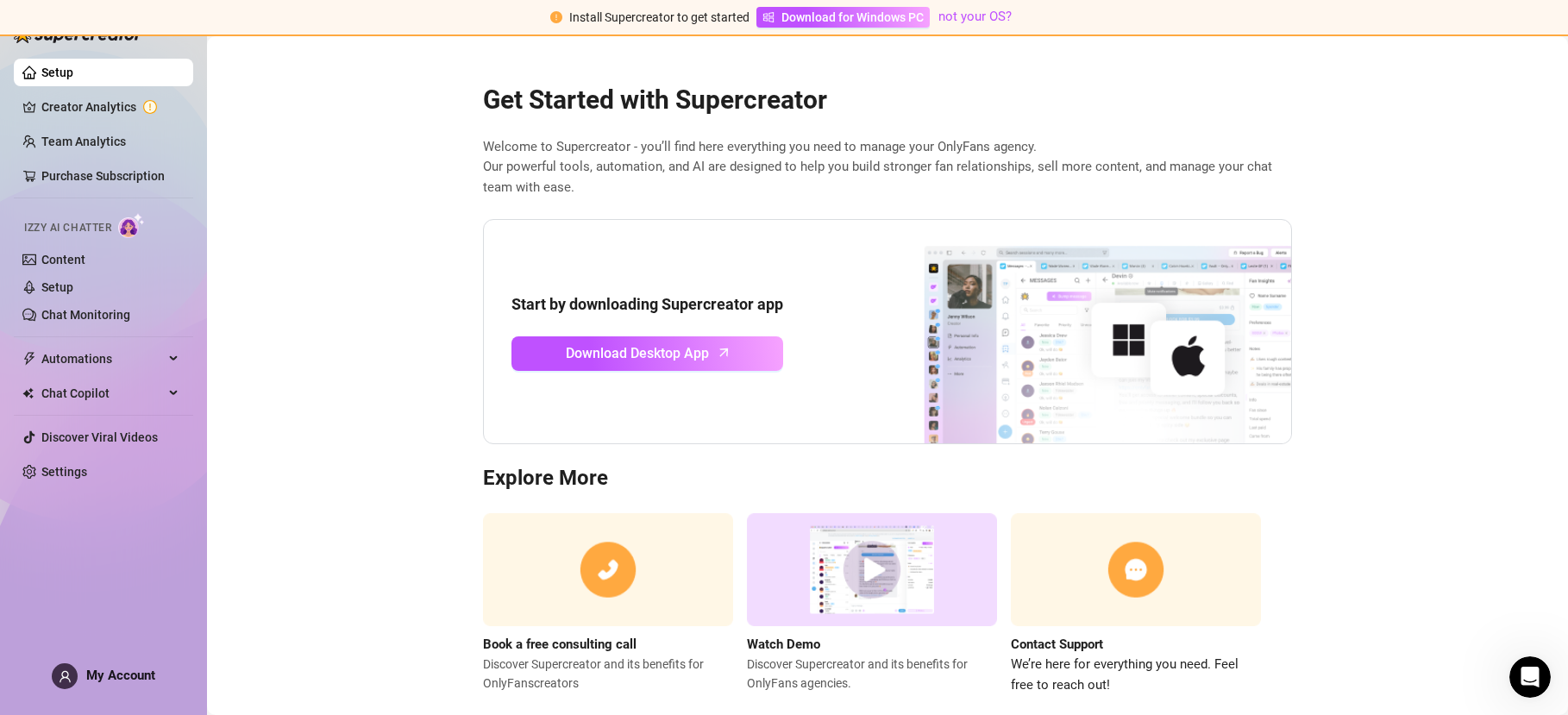
click at [1361, 185] on main "Get Started with Supercreator Welcome to Supercreator - you’ll find here everyt…" at bounding box center [887, 392] width 1361 height 711
click at [128, 224] on img at bounding box center [132, 225] width 27 height 25
click at [177, 386] on div "Chat Copilot" at bounding box center [103, 393] width 179 height 27
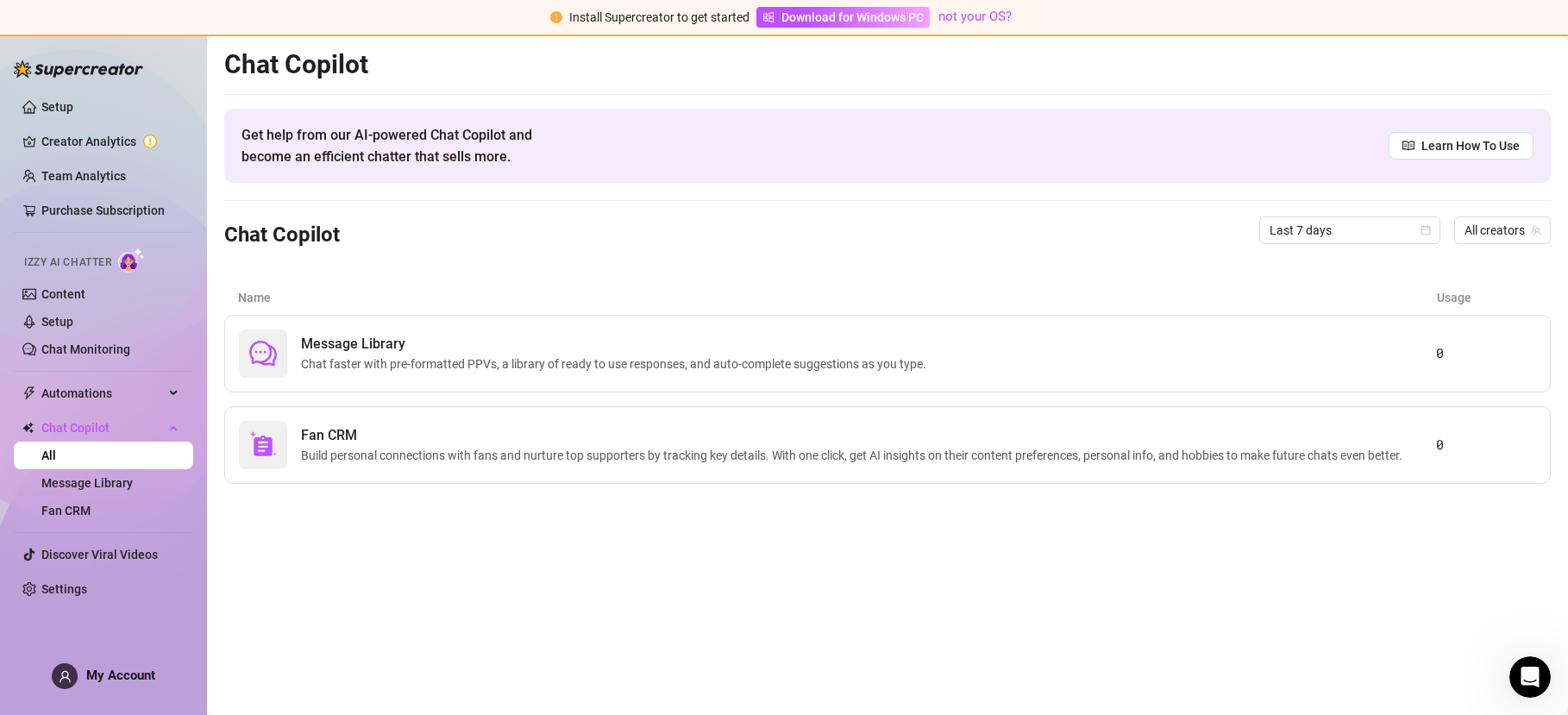
drag, startPoint x: 531, startPoint y: 242, endPoint x: 507, endPoint y: 226, distance: 28.8
click at [502, 226] on div "Chat Copilot Last 7 days All creators" at bounding box center [887, 230] width 1326 height 59
drag, startPoint x: 597, startPoint y: 211, endPoint x: 587, endPoint y: 212, distance: 10.0
click at [587, 212] on div "Chat Copilot Last 7 days All creators" at bounding box center [887, 230] width 1326 height 59
drag, startPoint x: 607, startPoint y: 264, endPoint x: 684, endPoint y: 245, distance: 79.3
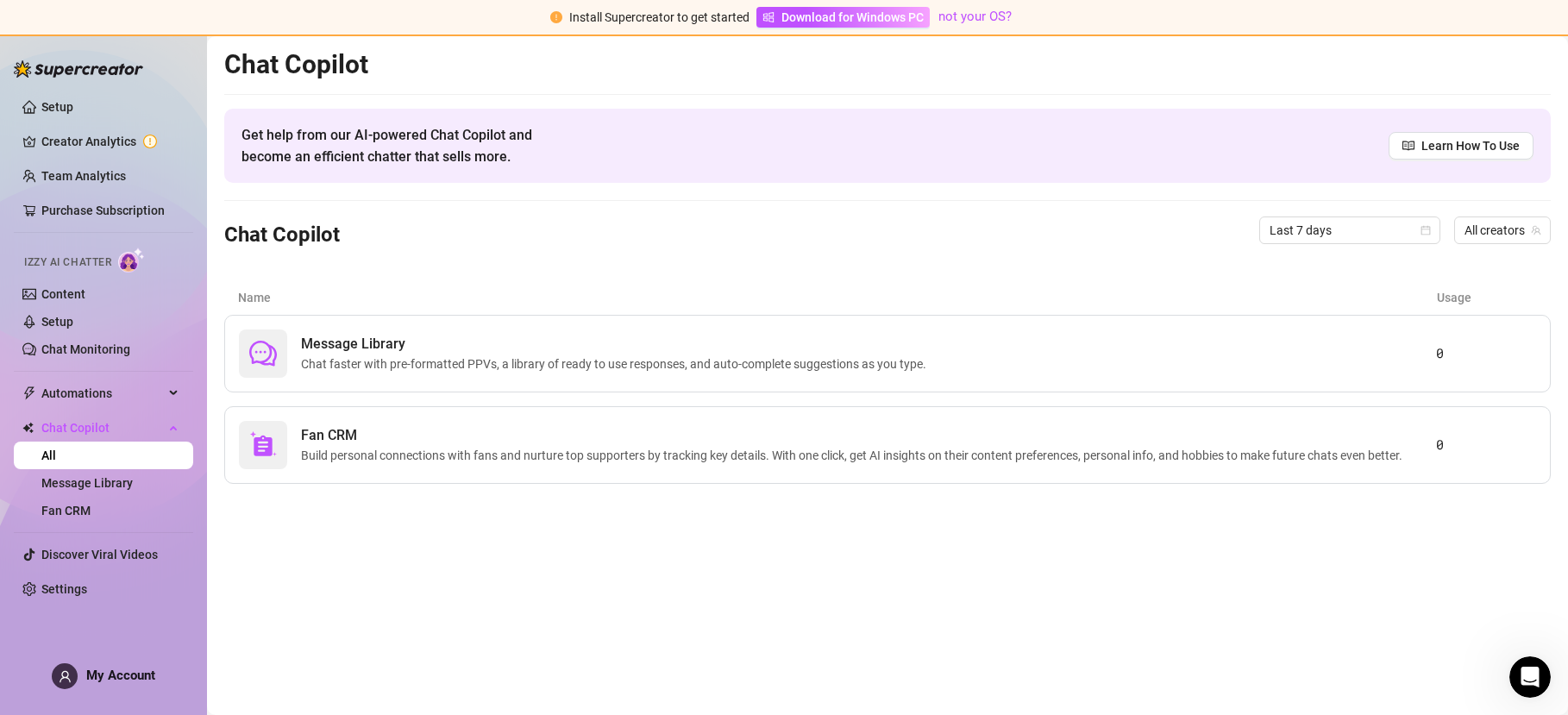
click at [677, 245] on div "Chat Copilot Last 7 days All creators" at bounding box center [887, 230] width 1326 height 59
click at [113, 482] on link "Message Library" at bounding box center [87, 482] width 91 height 14
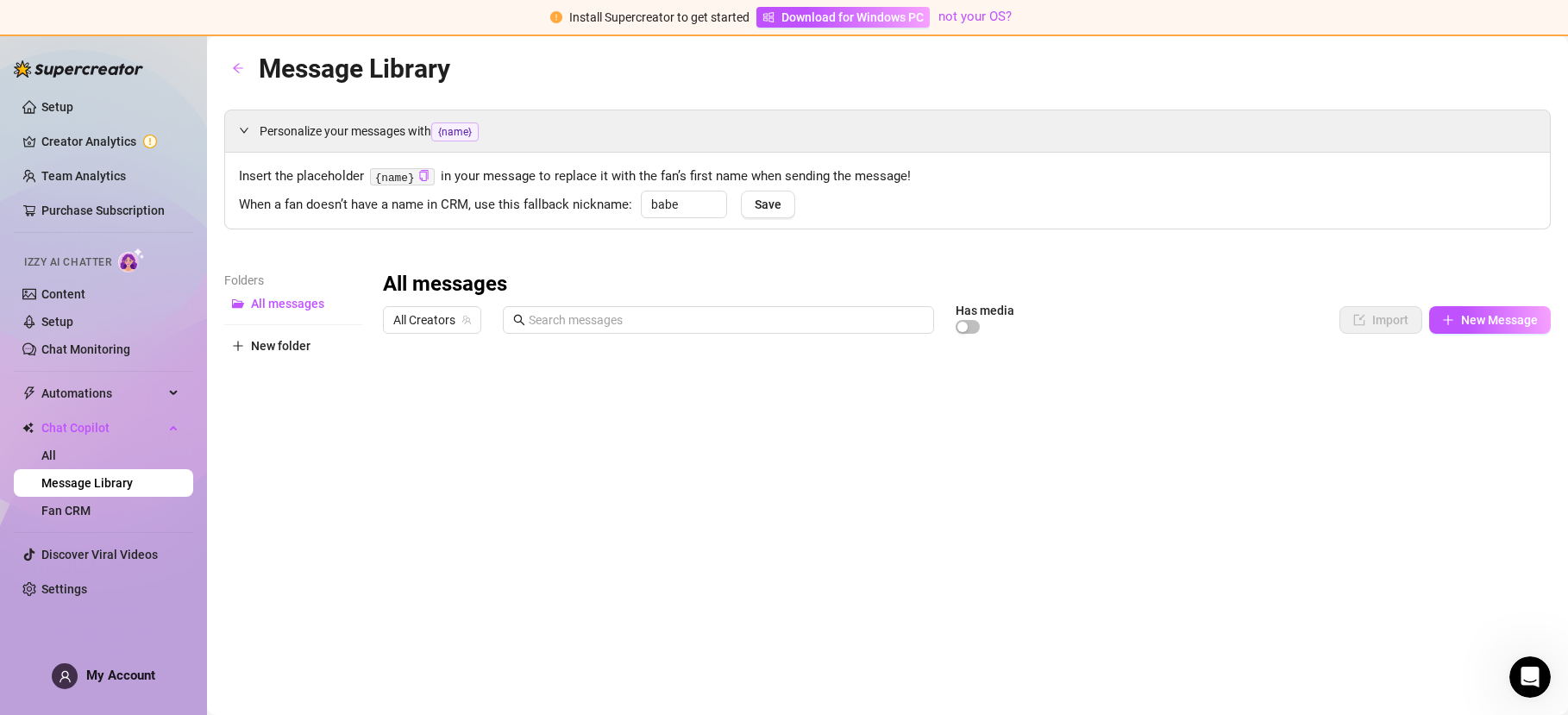
click at [136, 262] on img at bounding box center [132, 260] width 27 height 25
click at [100, 342] on link "Chat Monitoring" at bounding box center [86, 348] width 89 height 14
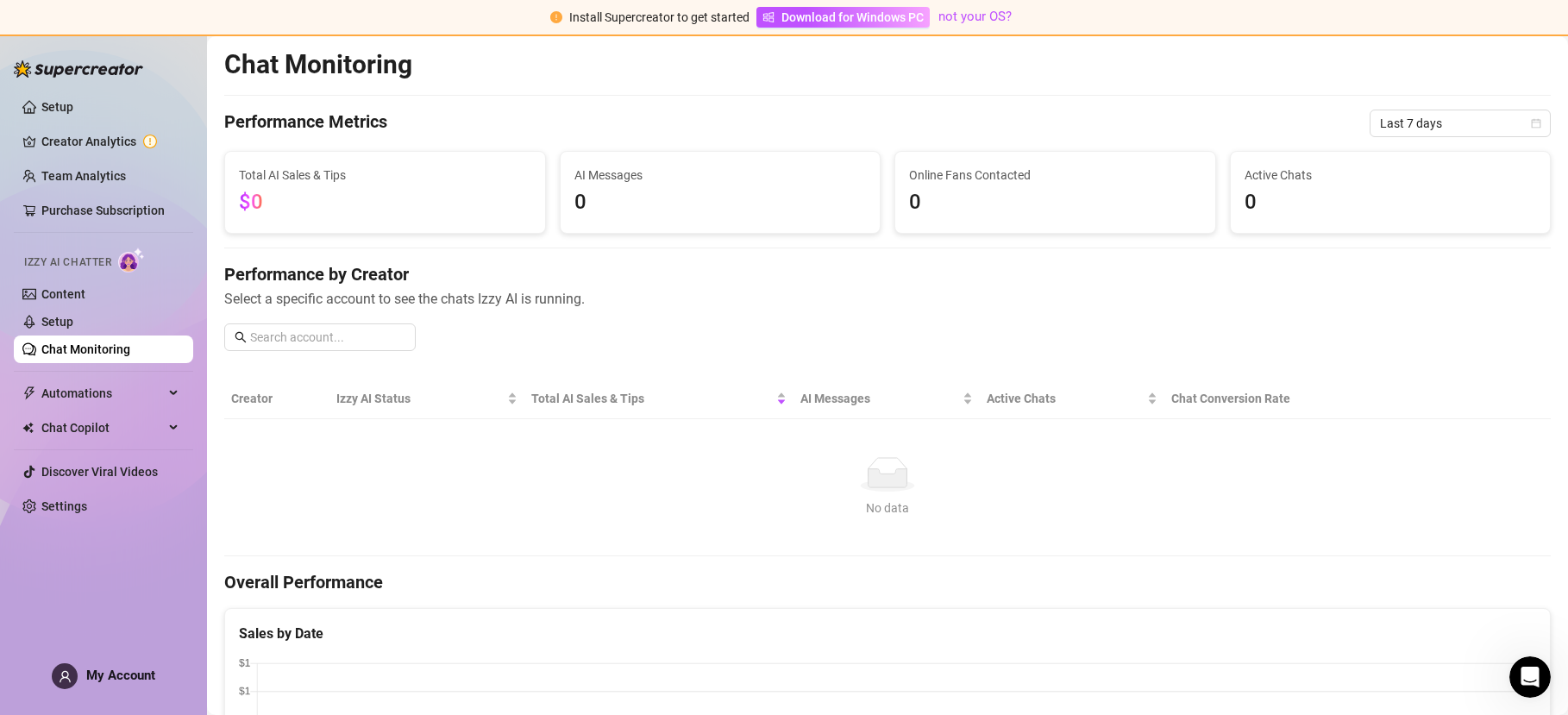
drag, startPoint x: 646, startPoint y: 265, endPoint x: 629, endPoint y: 268, distance: 17.3
click at [629, 268] on h4 "Performance by Creator" at bounding box center [887, 274] width 1326 height 24
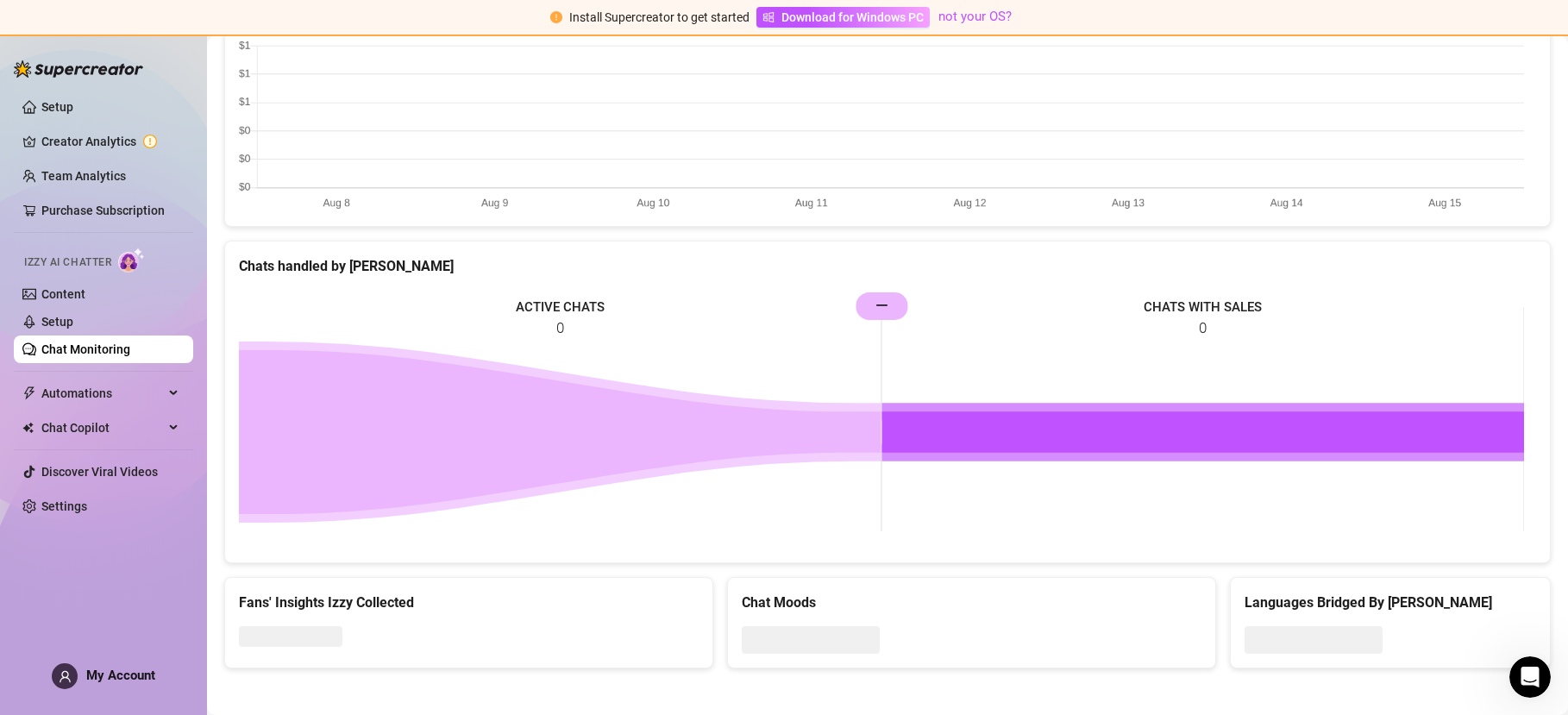
scroll to position [618, 0]
drag, startPoint x: 1199, startPoint y: 300, endPoint x: 1190, endPoint y: 300, distance: 9.0
click at [1190, 300] on rect at bounding box center [882, 418] width 1286 height 259
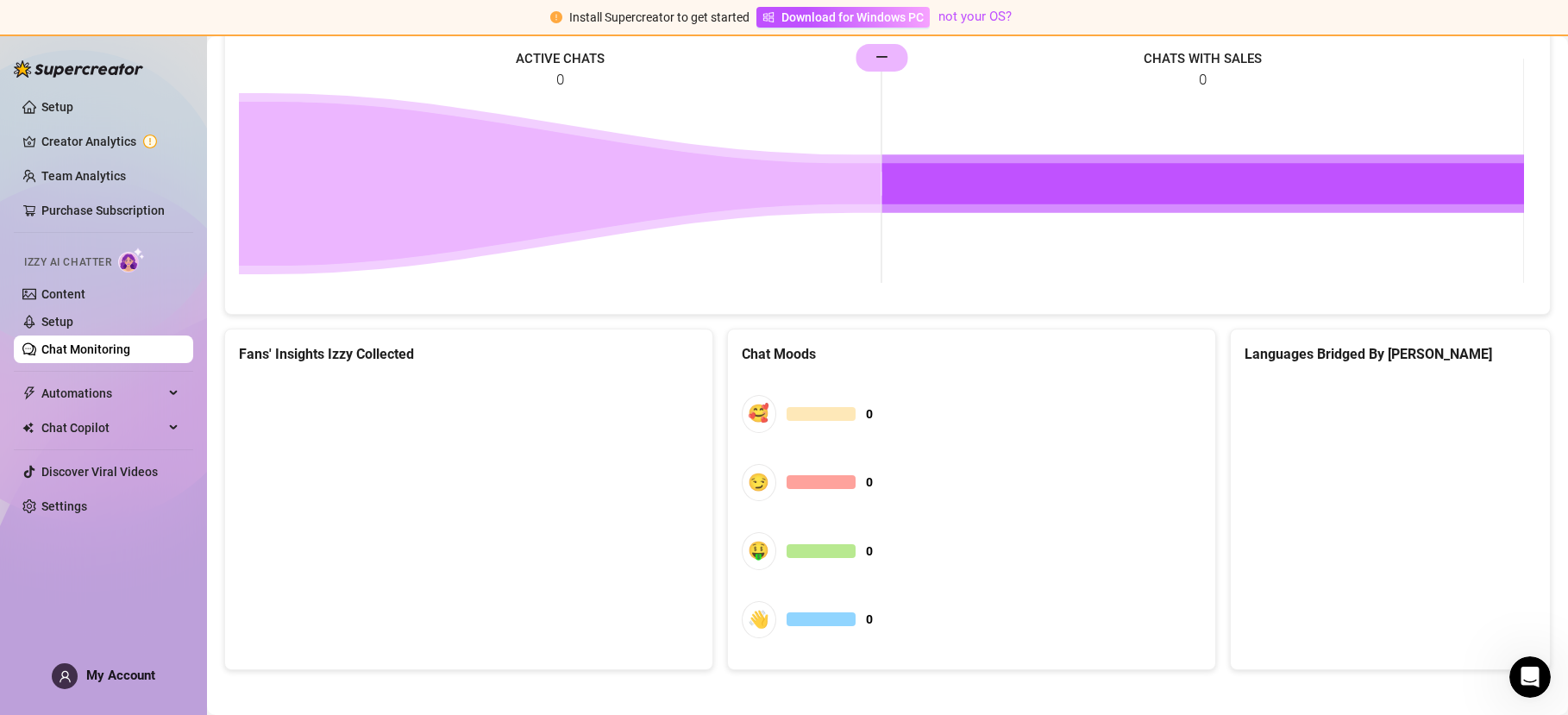
drag, startPoint x: 1346, startPoint y: 377, endPoint x: 1338, endPoint y: 356, distance: 22.5
click at [1332, 351] on div "Languages Bridged By [PERSON_NAME]" at bounding box center [1391, 354] width 292 height 22
drag, startPoint x: 1296, startPoint y: 393, endPoint x: 1275, endPoint y: 386, distance: 22.1
click at [1273, 386] on div at bounding box center [1391, 397] width 292 height 40
click at [1526, 670] on icon "Open Intercom Messenger" at bounding box center [1530, 677] width 28 height 28
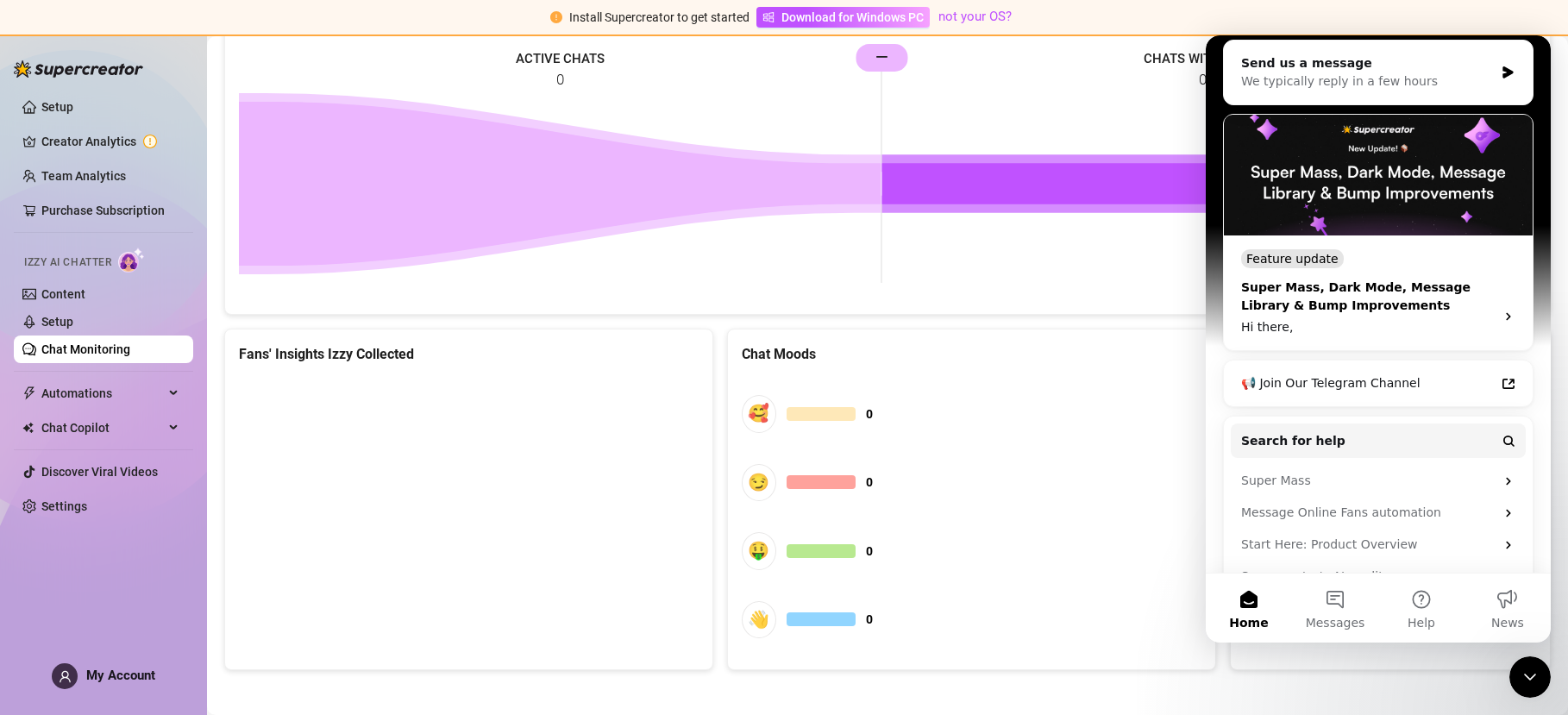
scroll to position [232, 0]
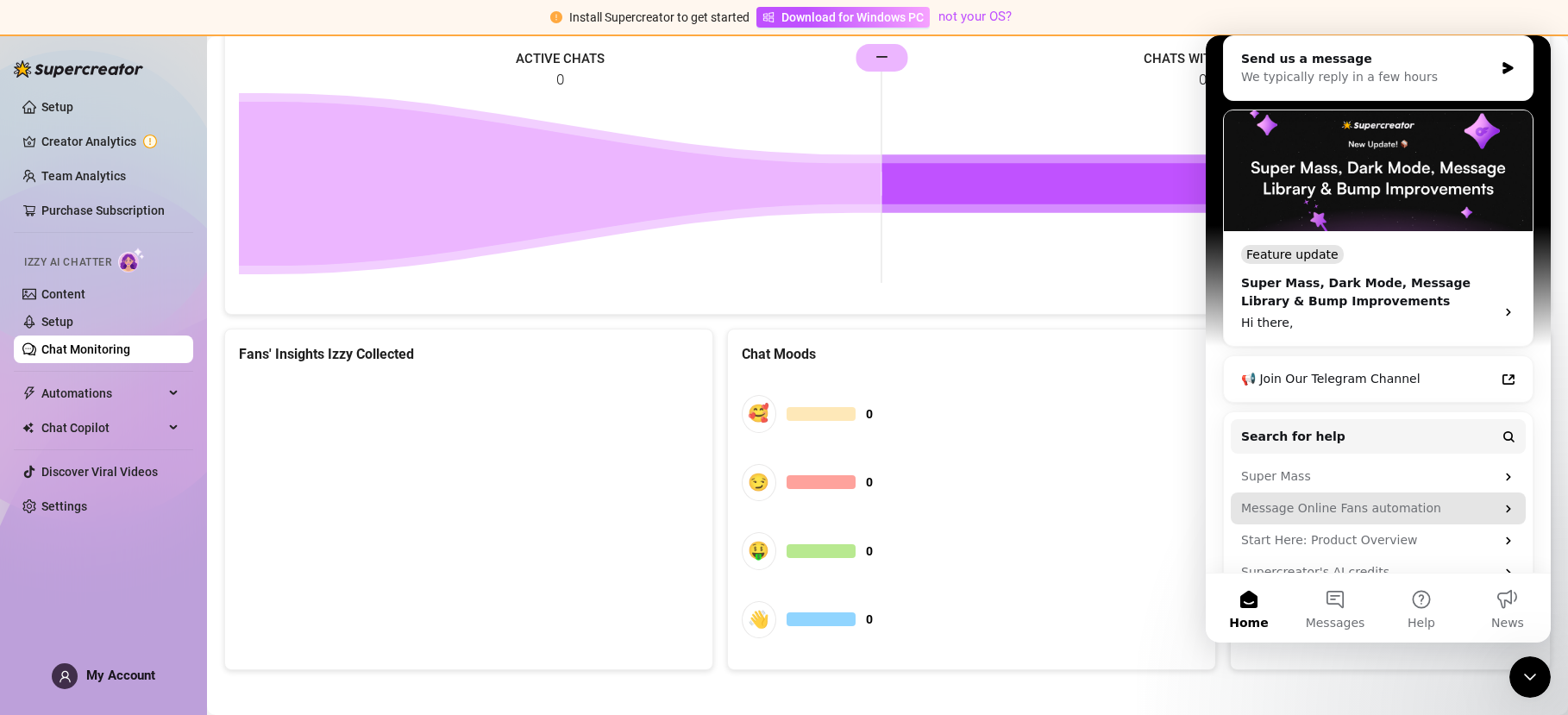
click at [1506, 504] on icon "Intercom messenger" at bounding box center [1507, 508] width 5 height 8
